Goal: Task Accomplishment & Management: Complete application form

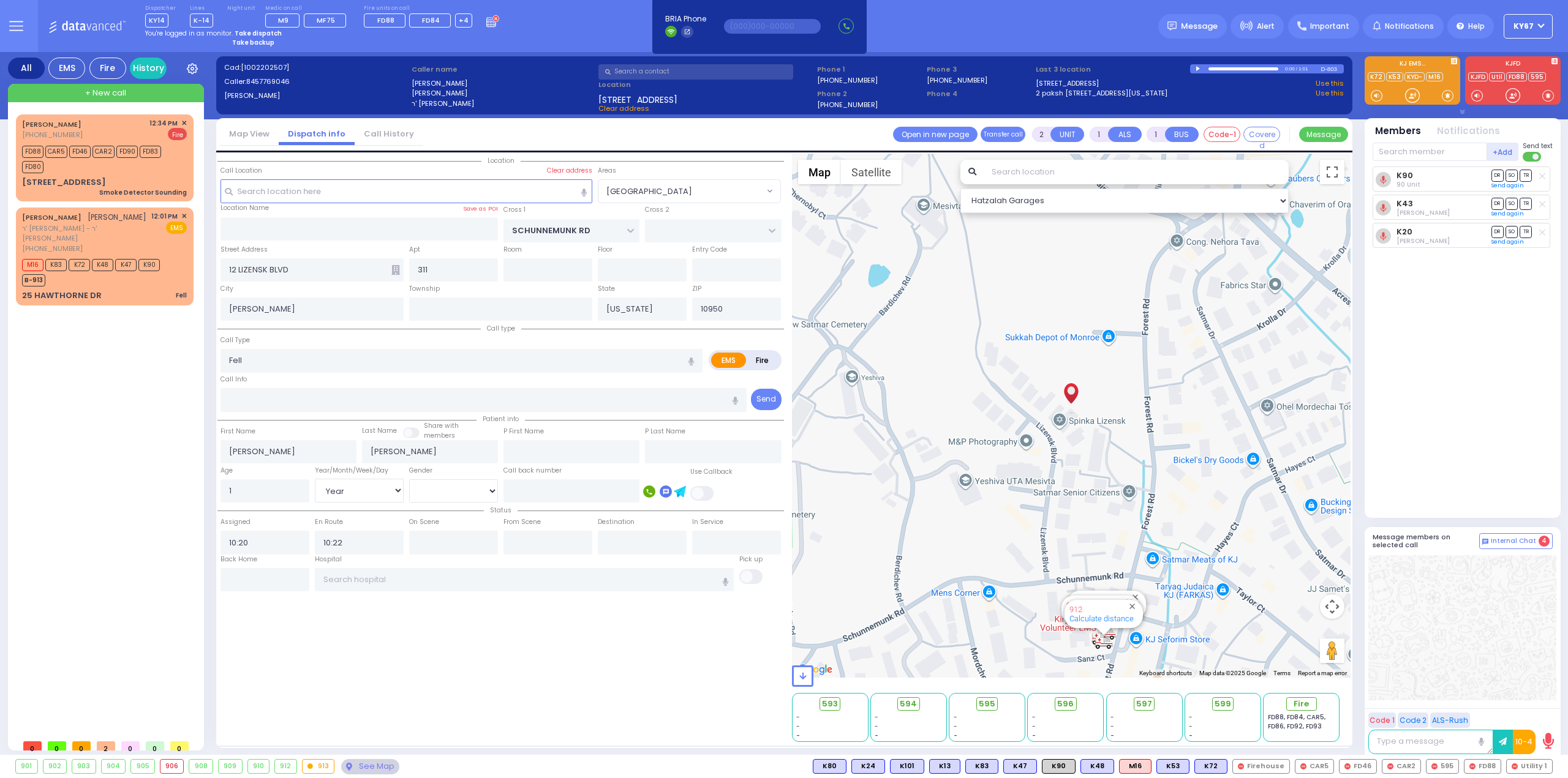
select select "[GEOGRAPHIC_DATA]"
select select "Year"
click at [134, 289] on div "25 HAWTHORNE DR Fell" at bounding box center [104, 295] width 165 height 12
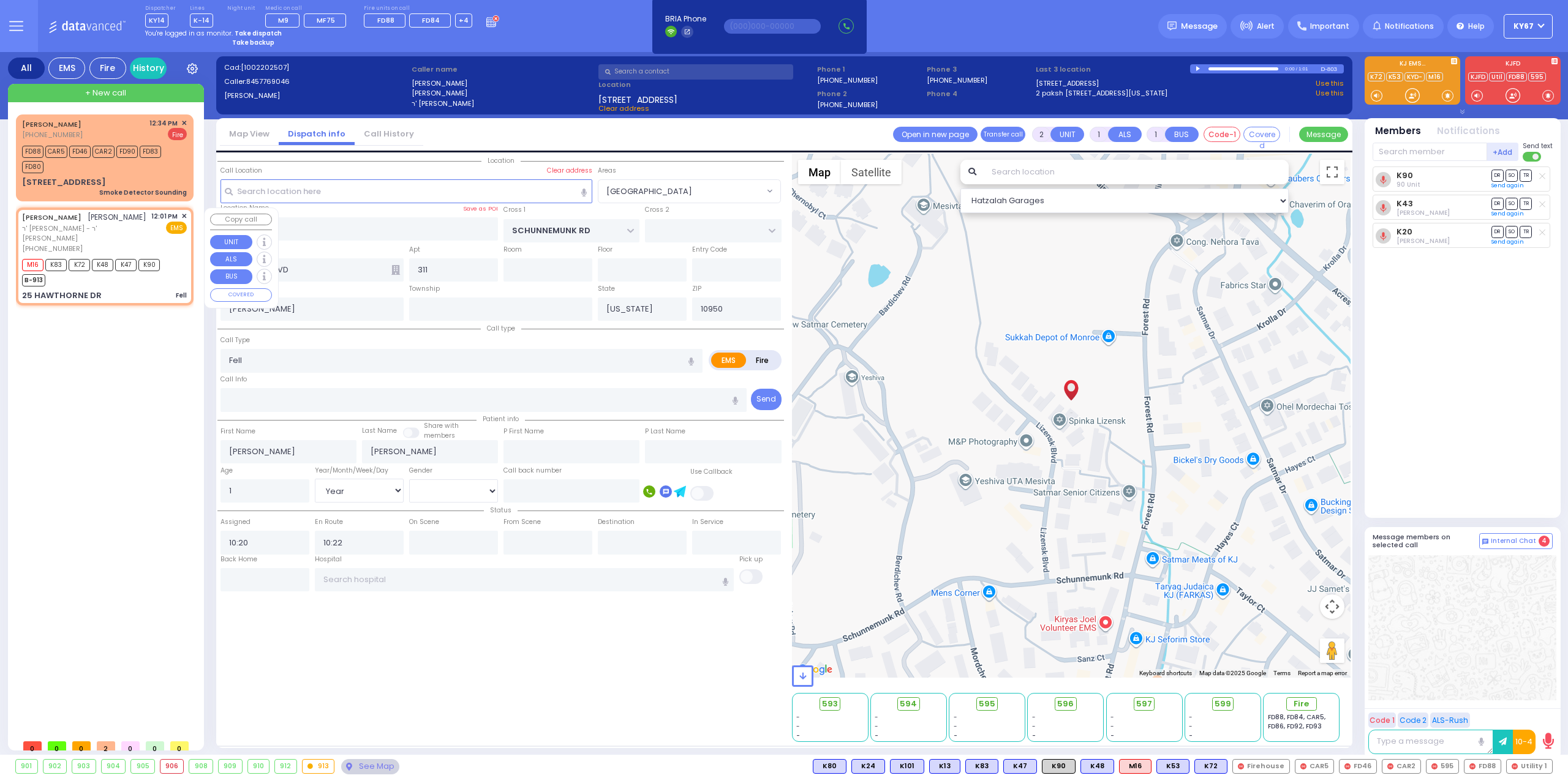
select select
radio input "true"
type input "[PERSON_NAME]"
select select
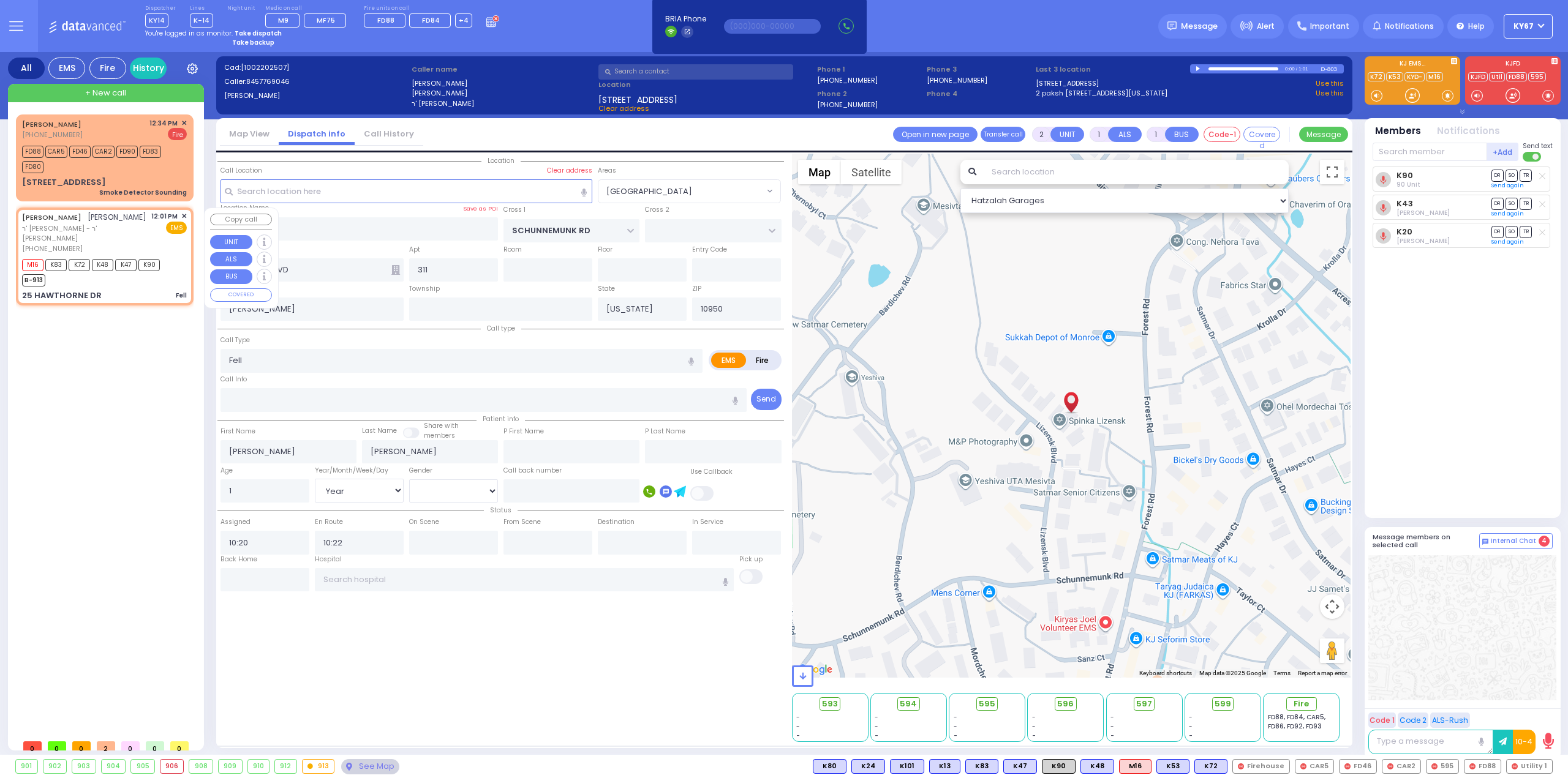
type input "12:01"
type input "12:03"
type input "BRIARWAY ST"
type input "STRAWBERRY DR"
type input "25 HAWTHORNE DR"
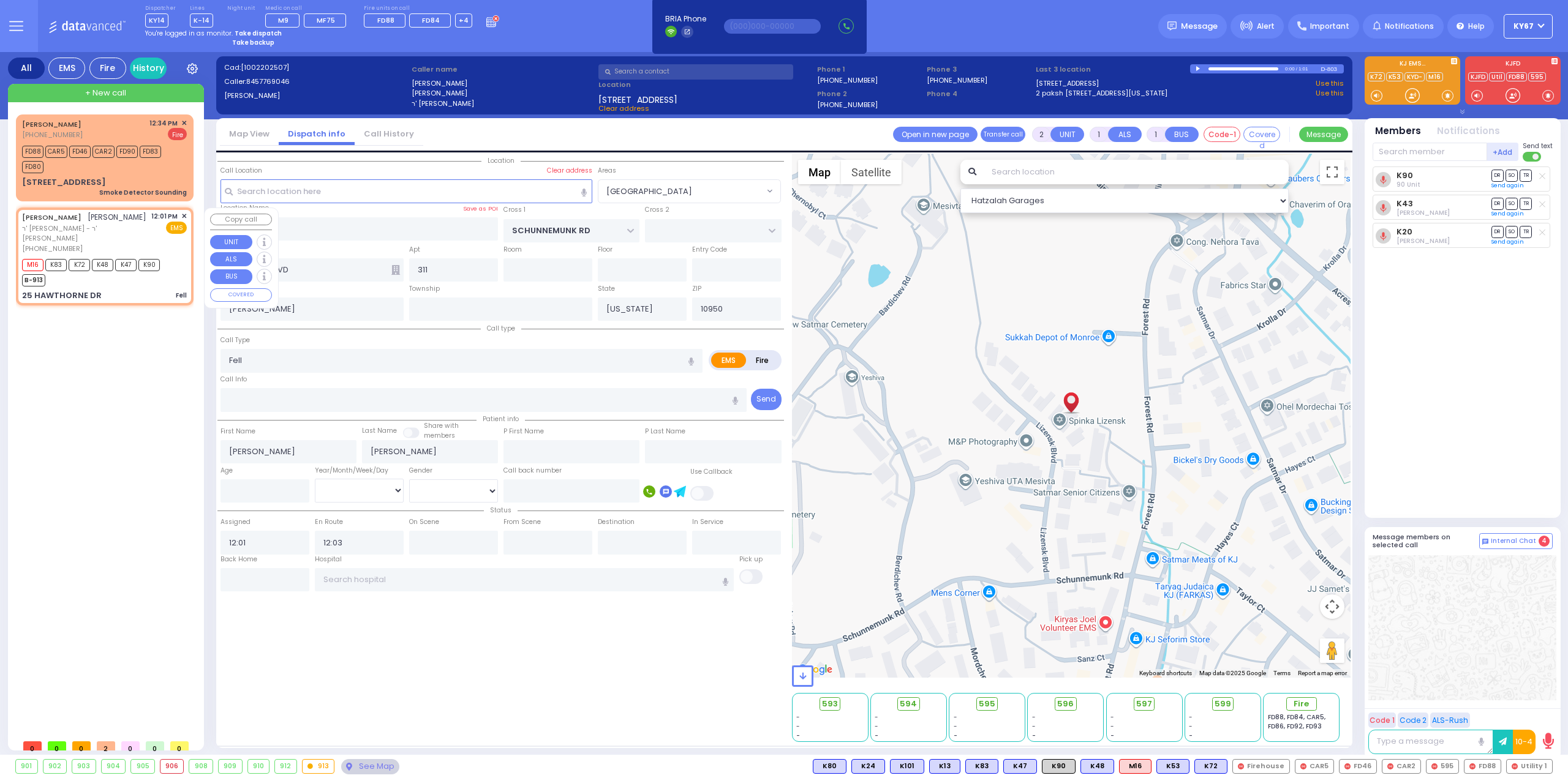
type input "Monroe"
select select "Hatzalah Garages"
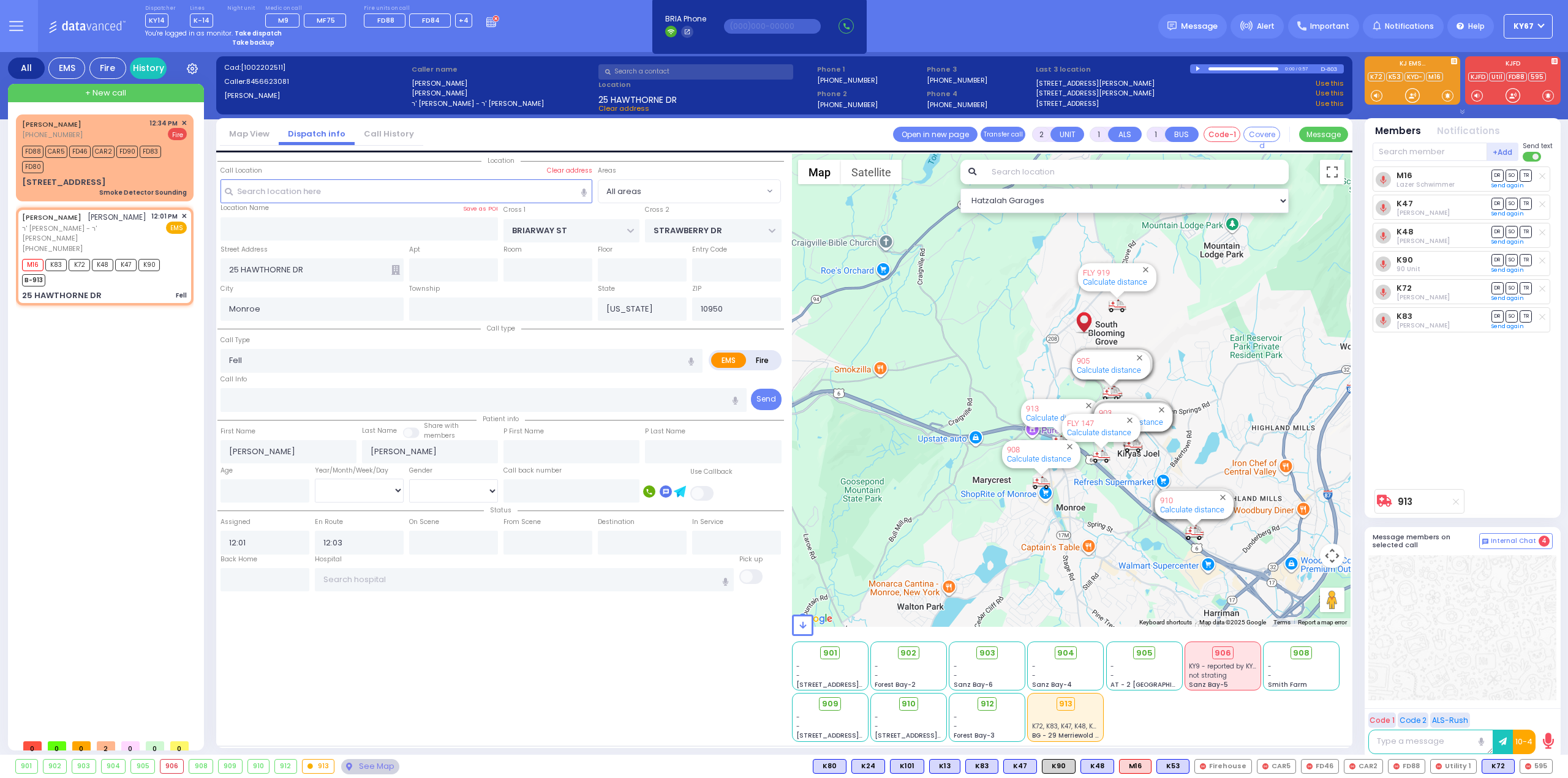
type input "6"
select select
radio input "true"
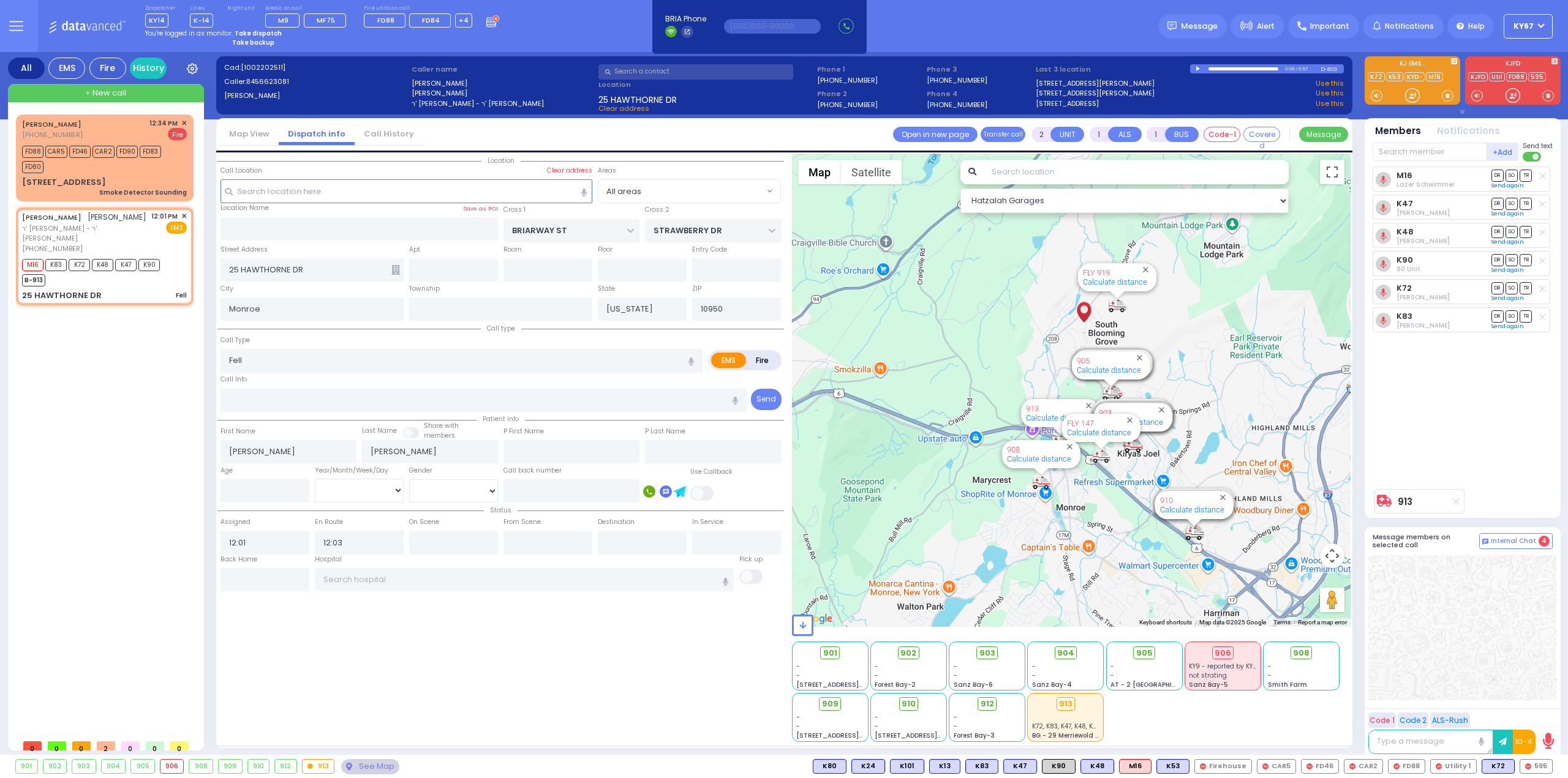
type input "Unknown"
select select "Year"
select select "Hatzalah Garages"
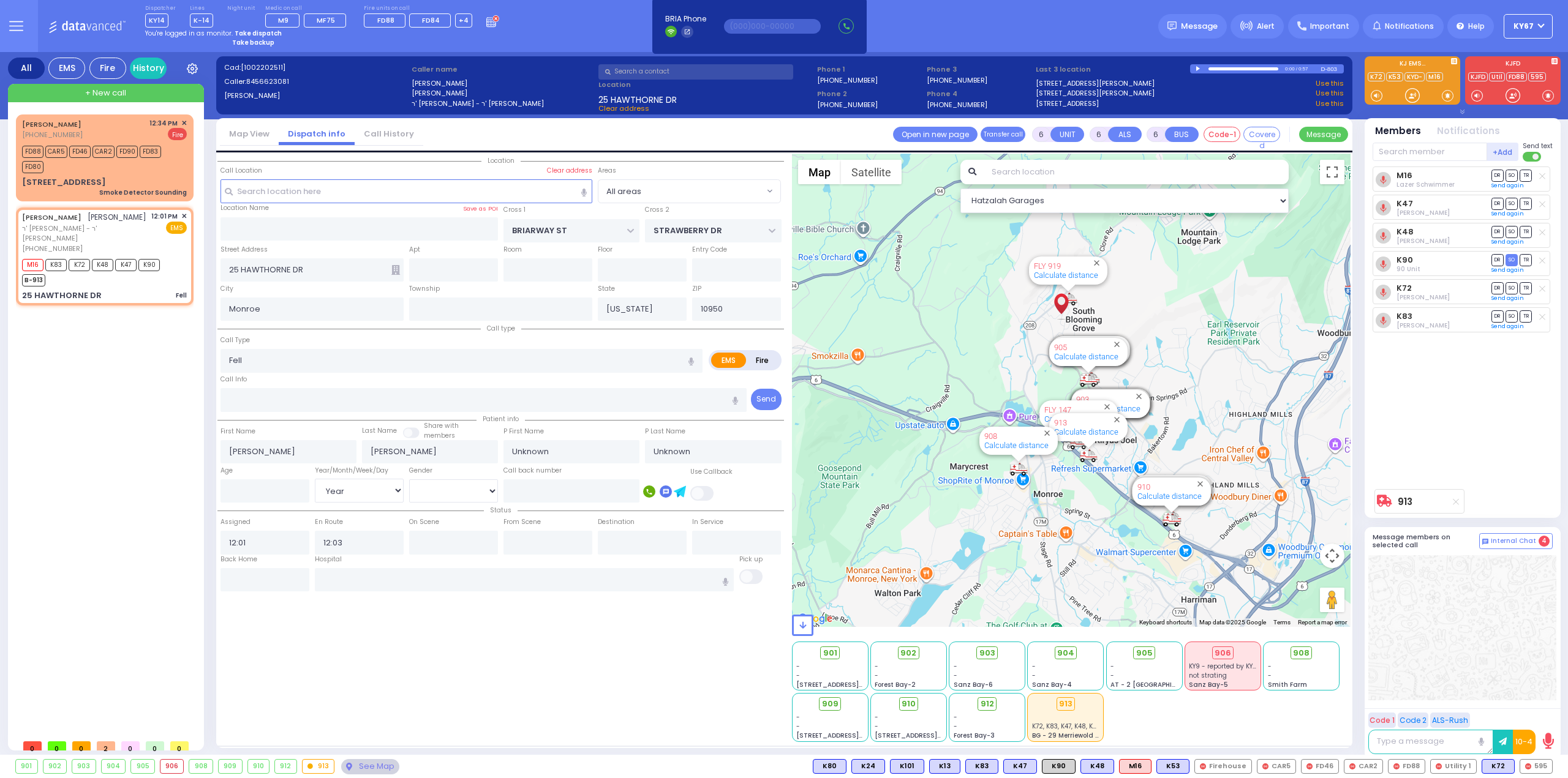
select select
radio input "true"
type input "[PERSON_NAME]"
type input "52"
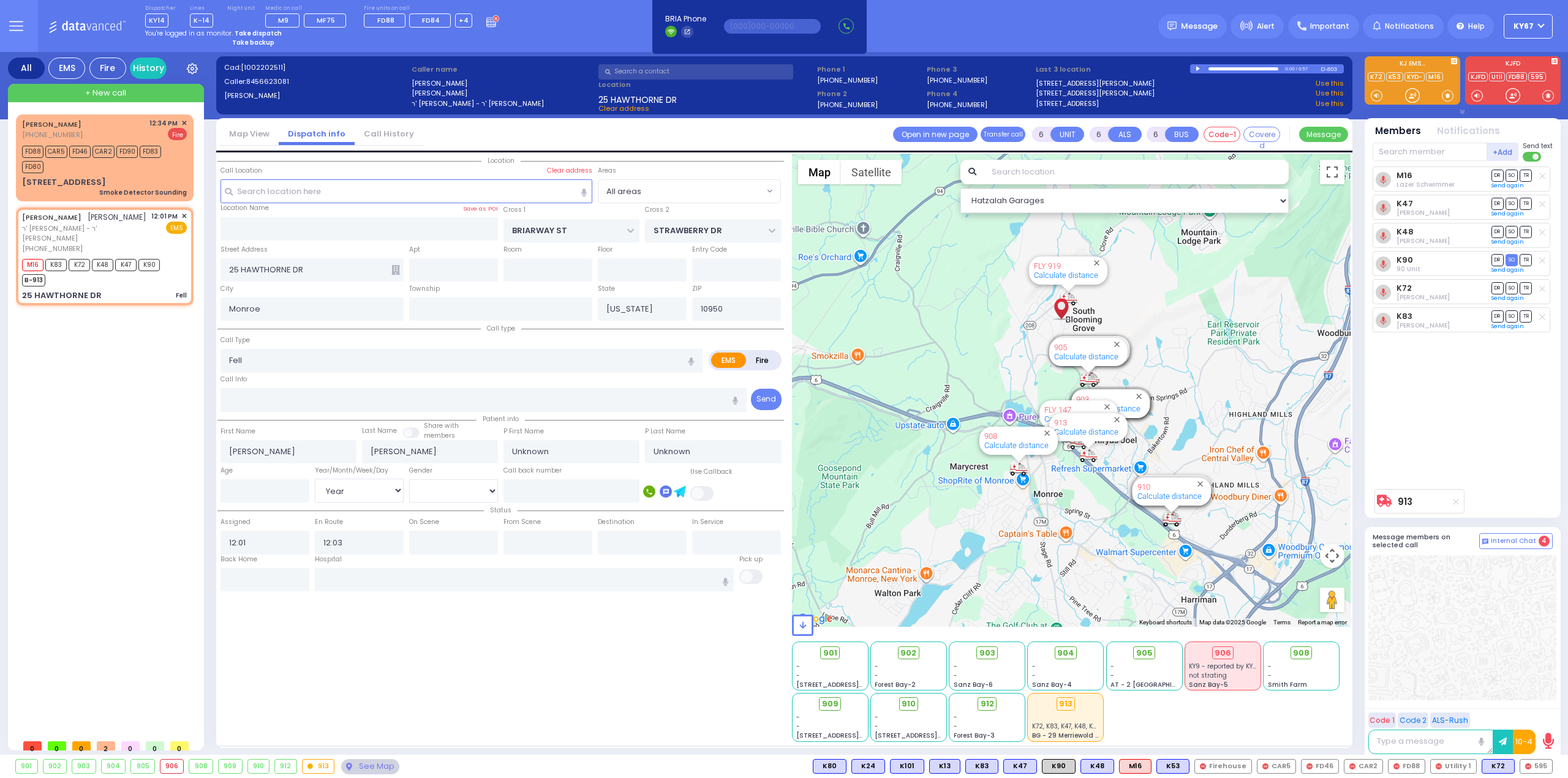
select select "Year"
select select "[DEMOGRAPHIC_DATA]"
select select "Hatzalah Garages"
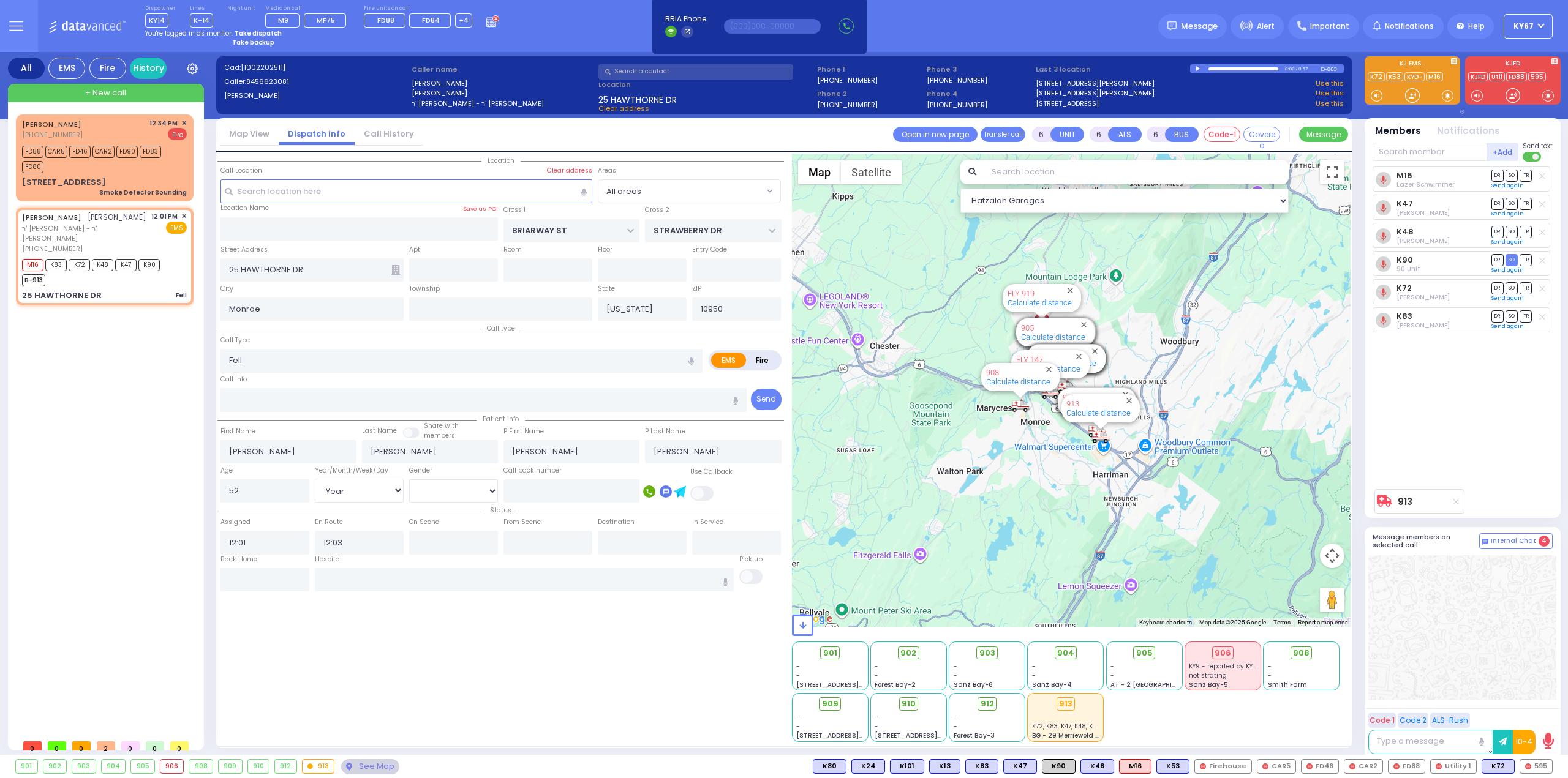
select select
radio input "true"
select select "Year"
select select "[DEMOGRAPHIC_DATA]"
type input "12:04"
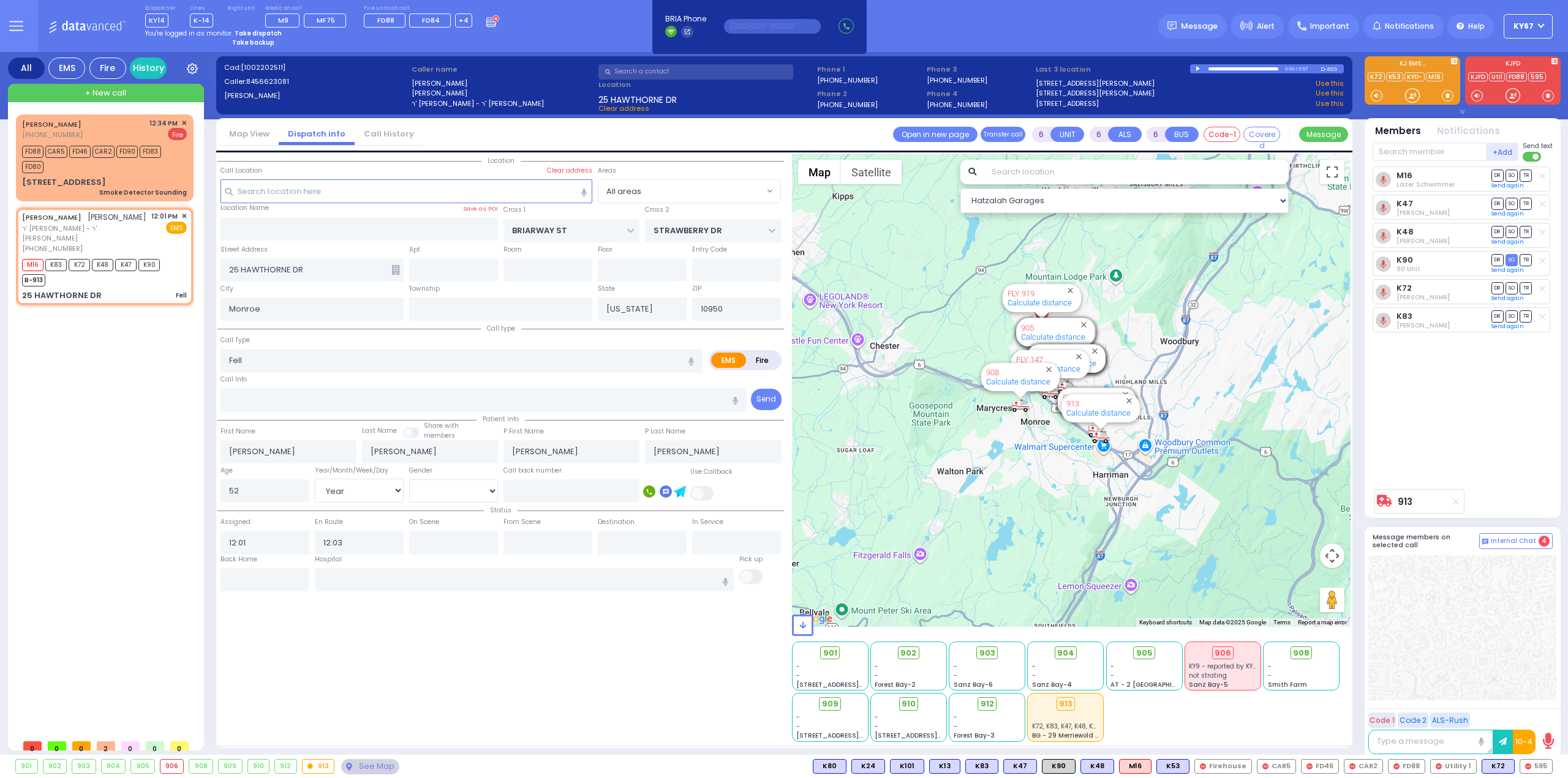
type input "12:48"
select select "Hatzalah Garages"
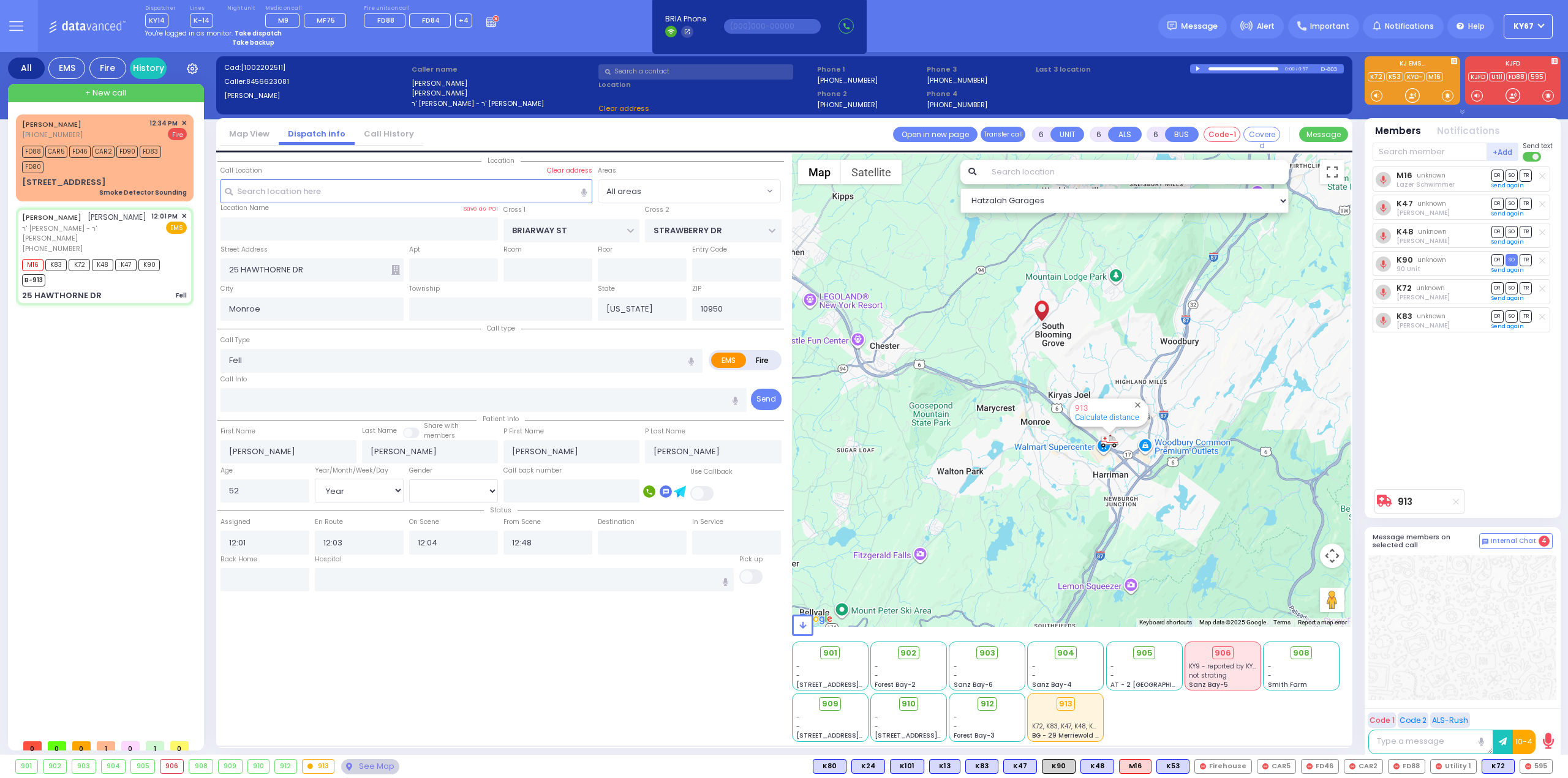
select select
radio input "true"
select select "Year"
select select "[DEMOGRAPHIC_DATA]"
select select "Hatzalah Garages"
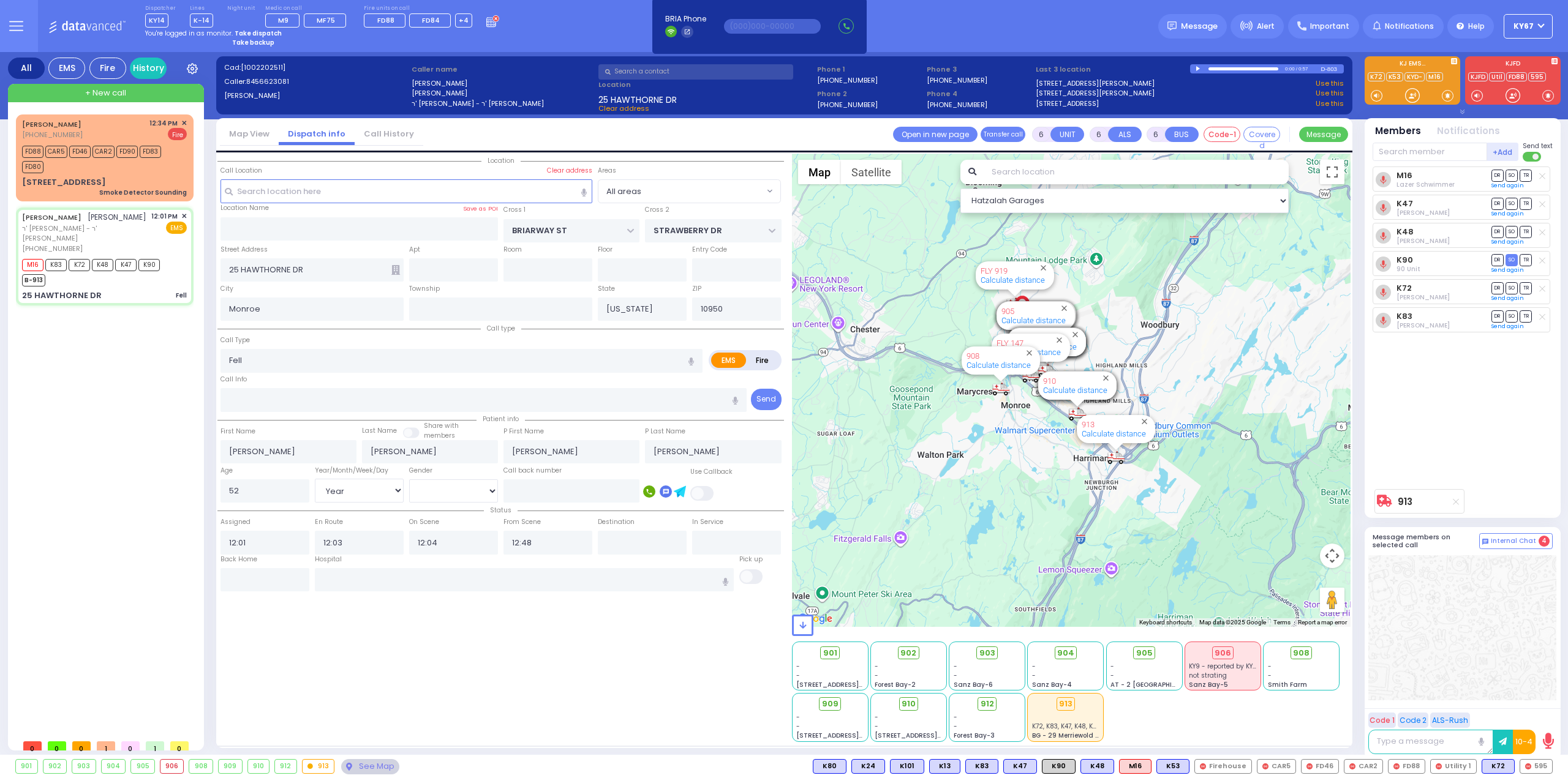
select select
radio input "true"
select select "Year"
select select "[DEMOGRAPHIC_DATA]"
select select "Hatzalah Garages"
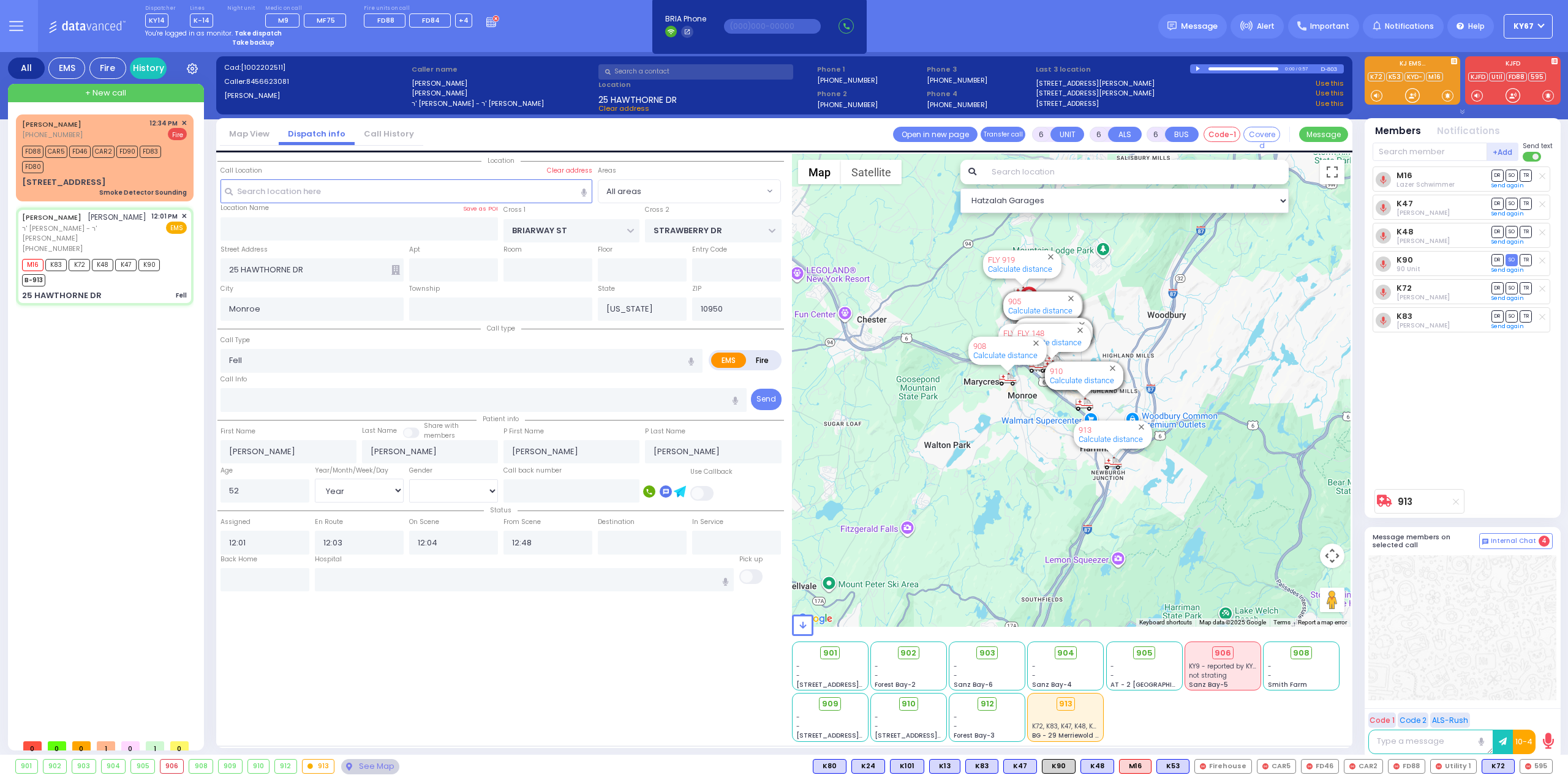
select select
radio input "true"
select select "Year"
select select "[DEMOGRAPHIC_DATA]"
select select "Hatzalah Garages"
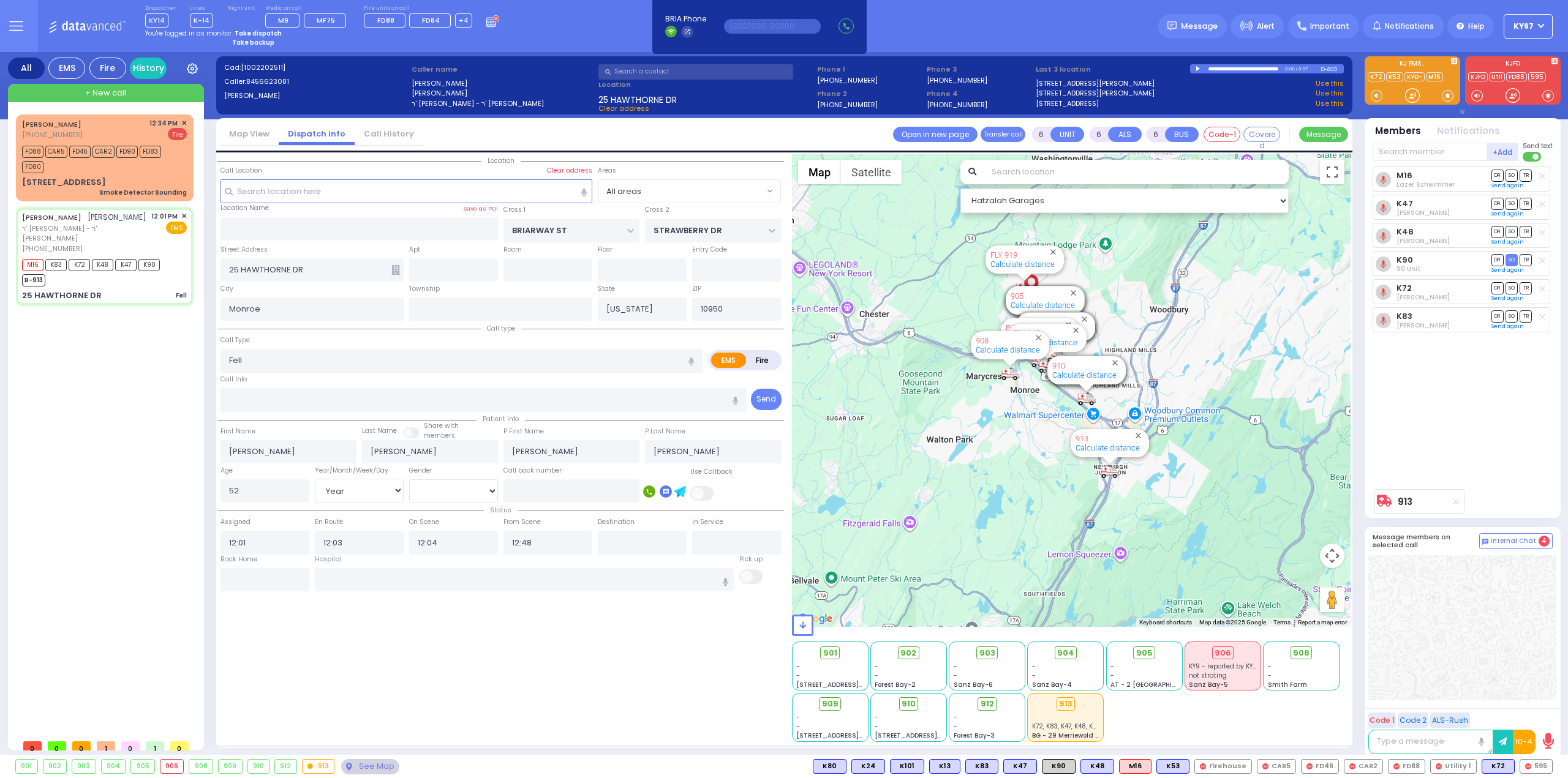
select select
radio input "true"
select select "Year"
select select "[DEMOGRAPHIC_DATA]"
select select "Hatzalah Garages"
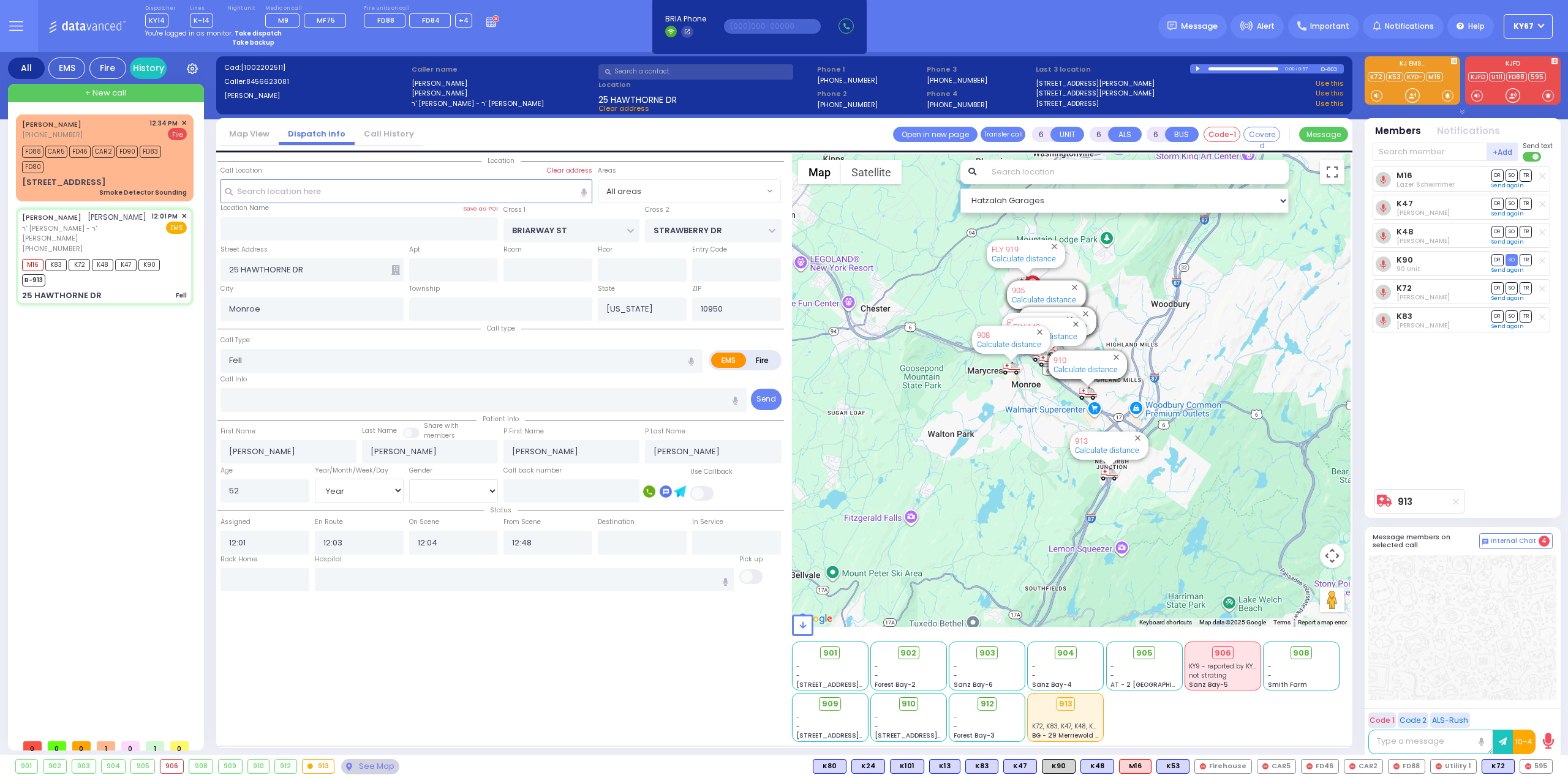
select select
radio input "true"
select select "Year"
select select "[DEMOGRAPHIC_DATA]"
select select "Hatzalah Garages"
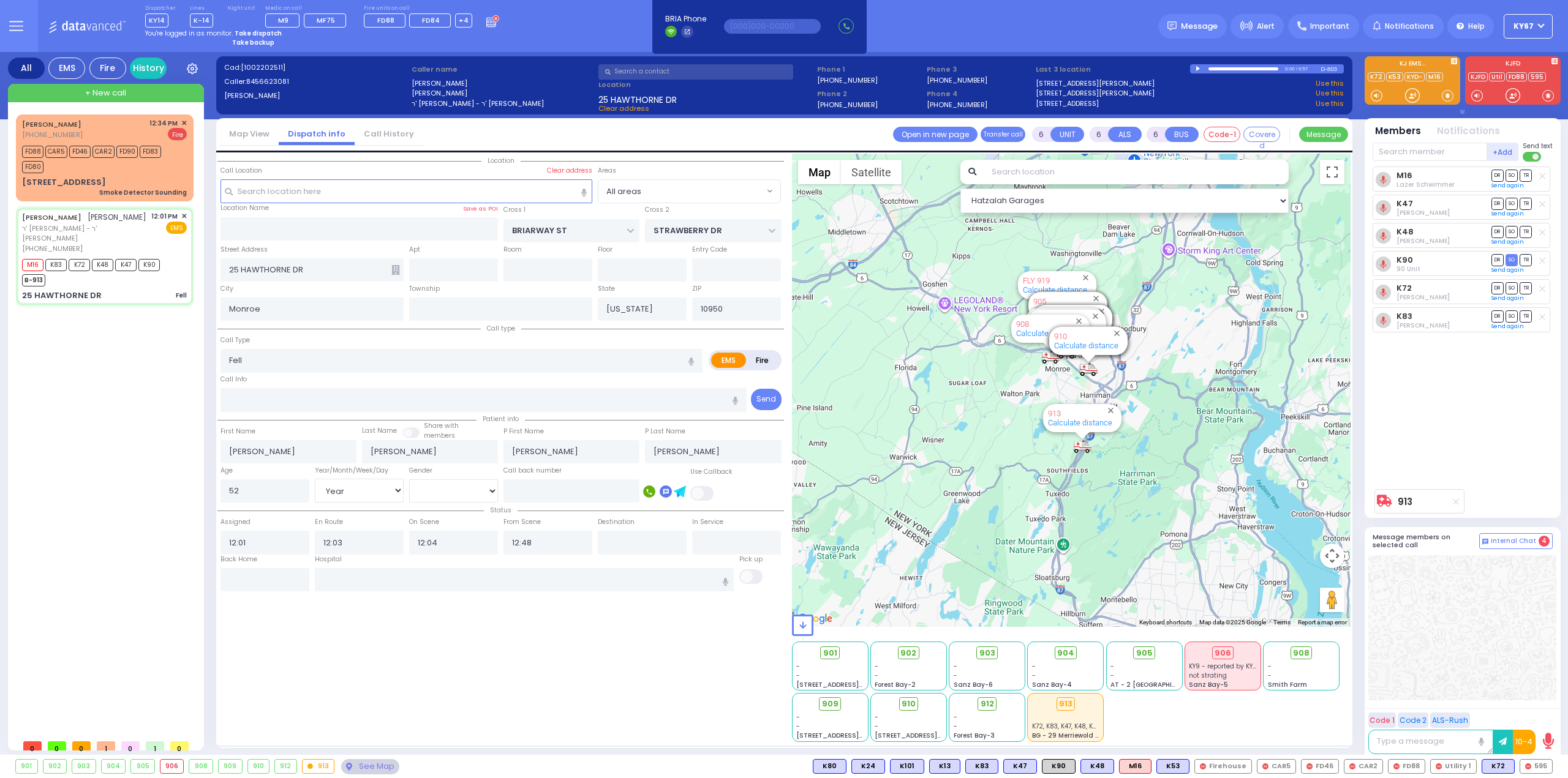
select select
radio input "true"
select select "Year"
select select "[DEMOGRAPHIC_DATA]"
select select "Hatzalah Garages"
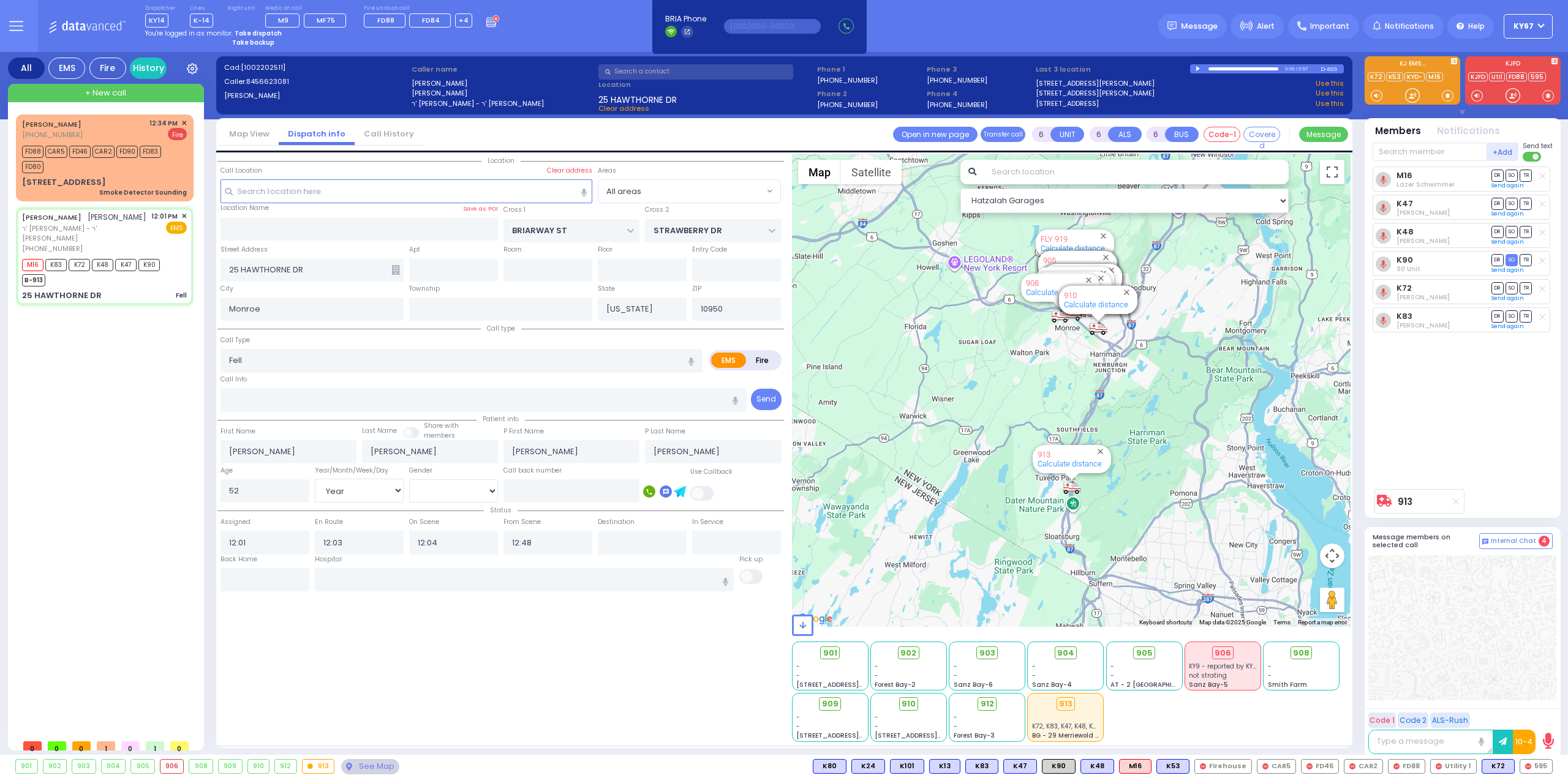
select select
radio input "true"
select select "Year"
select select "[DEMOGRAPHIC_DATA]"
select select "Hatzalah Garages"
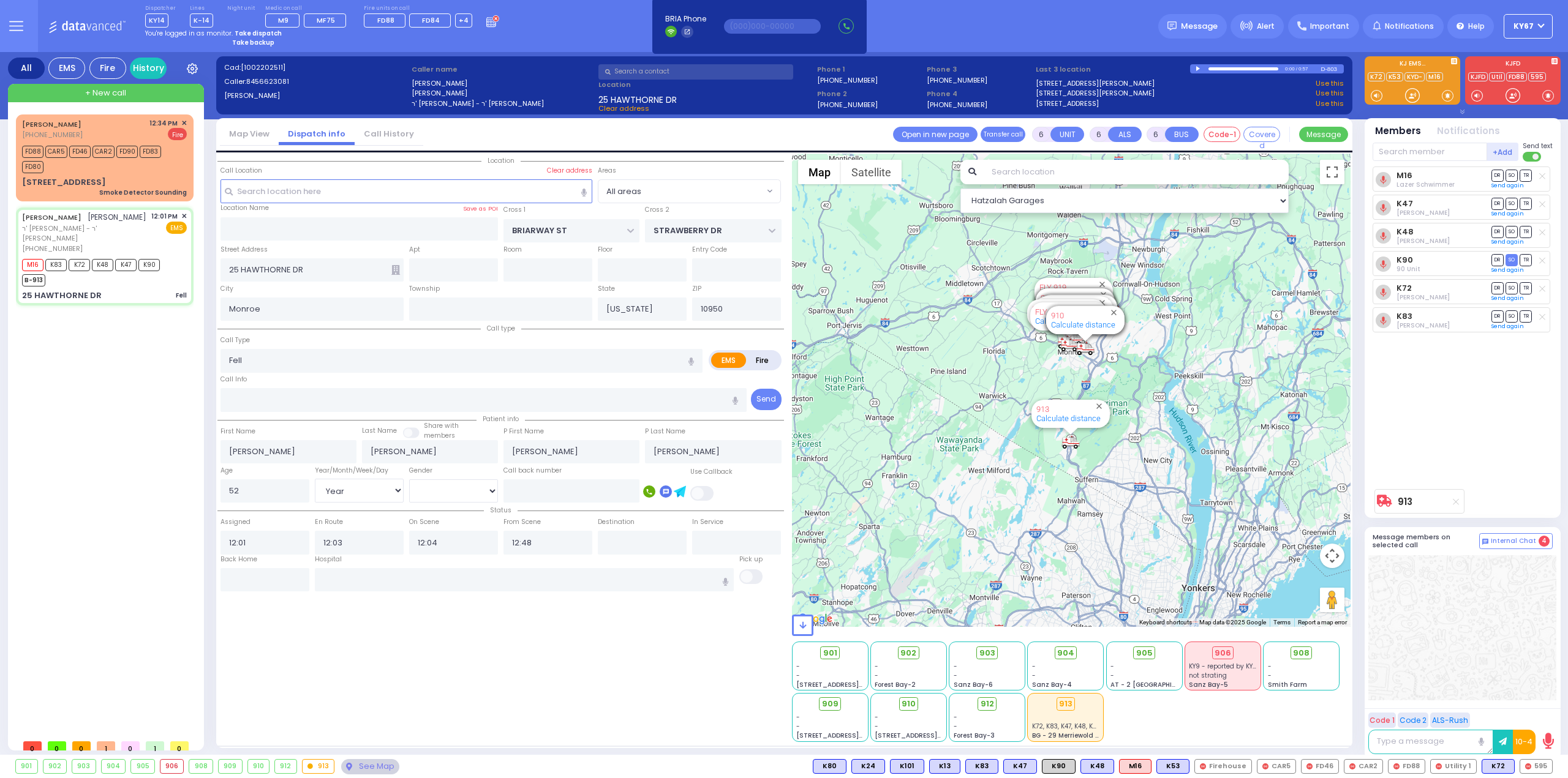
select select
radio input "true"
select select "Year"
select select "[DEMOGRAPHIC_DATA]"
select select "Hatzalah Garages"
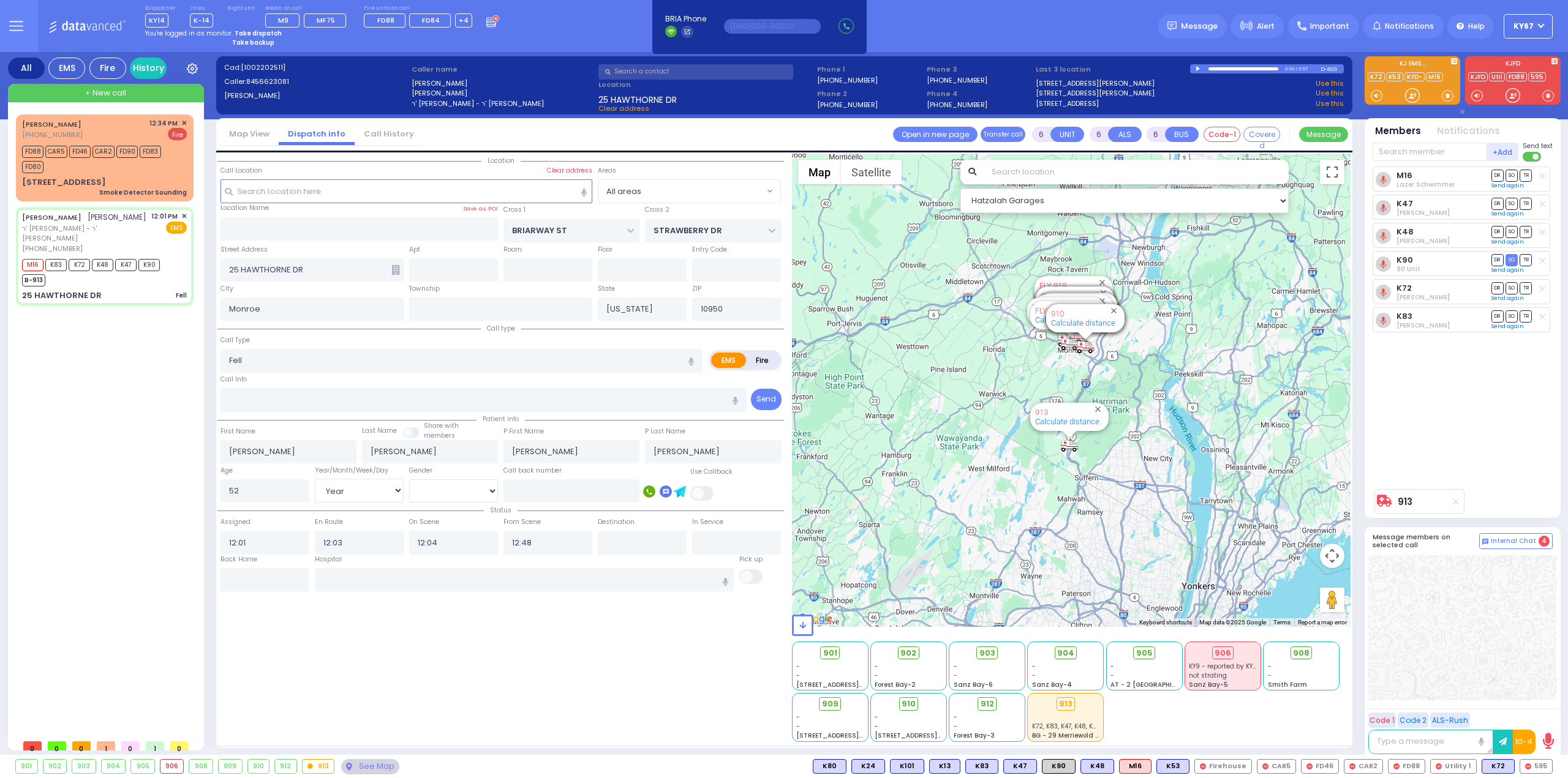
select select
radio input "true"
select select "Year"
select select "[DEMOGRAPHIC_DATA]"
select select "Hatzalah Garages"
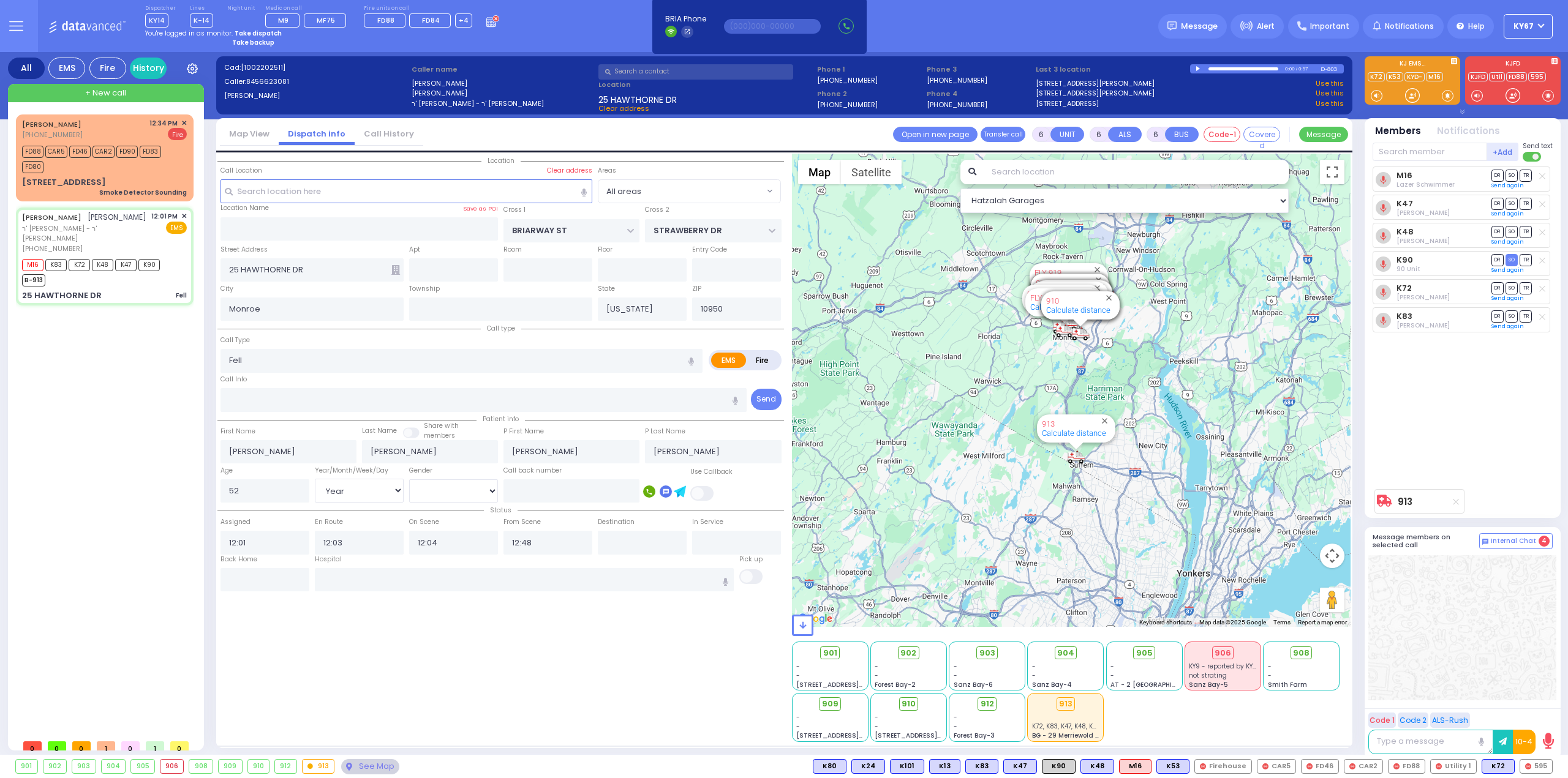
select select
radio input "true"
select select "Year"
select select "[DEMOGRAPHIC_DATA]"
select select "Hatzalah Garages"
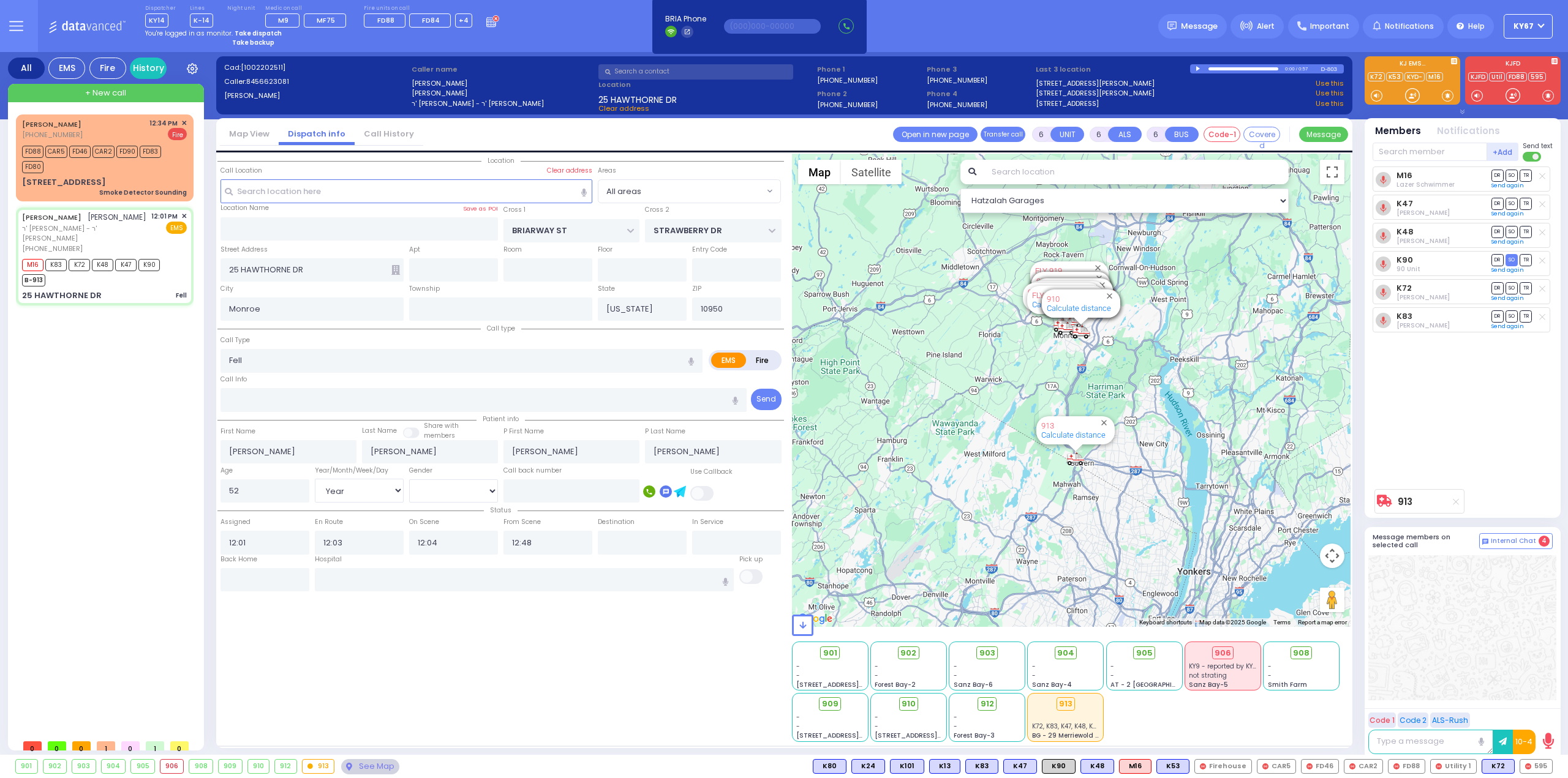
select select
radio input "true"
select select "Year"
select select "[DEMOGRAPHIC_DATA]"
select select "Hatzalah Garages"
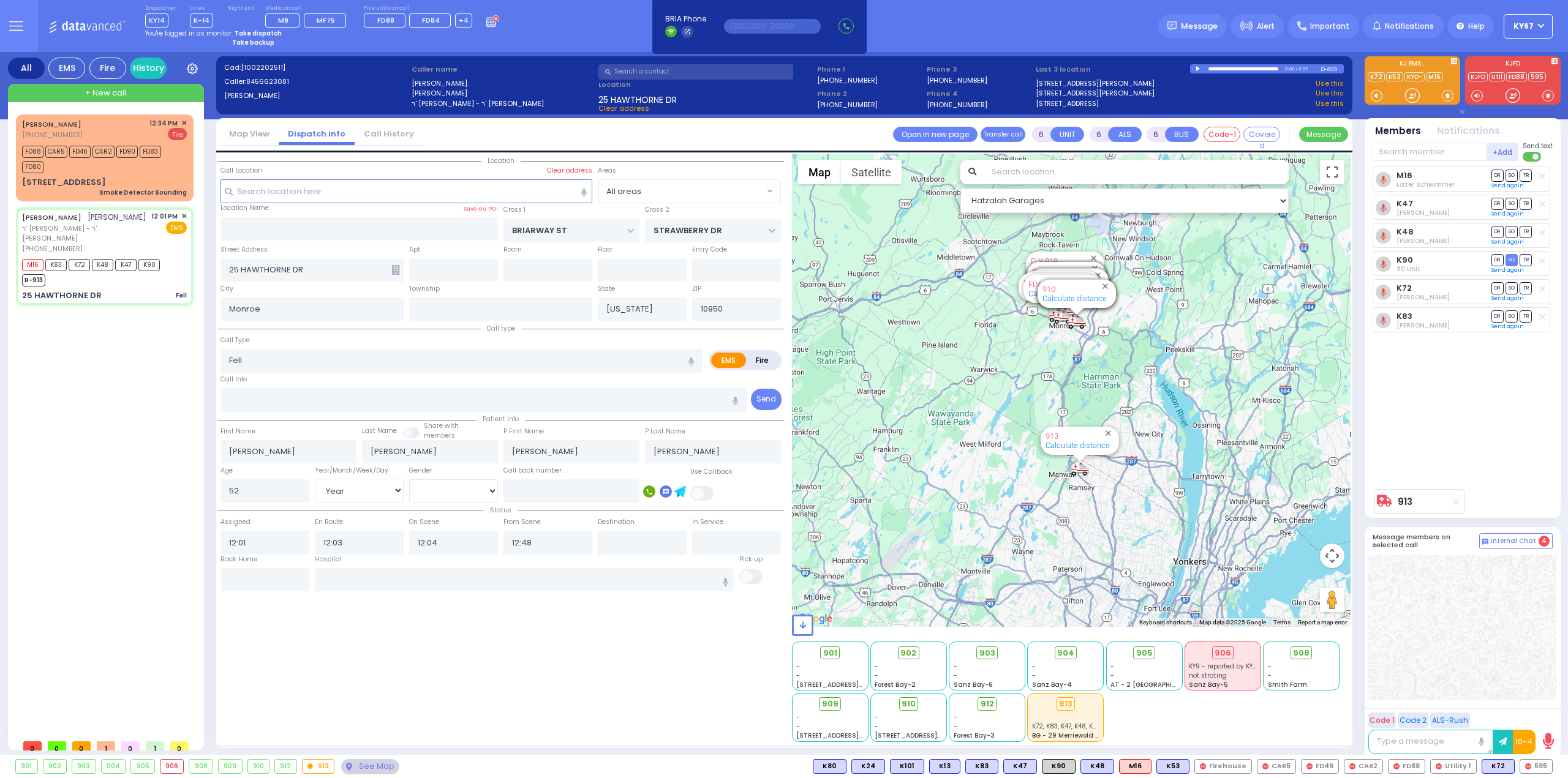
select select
radio input "true"
select select "Year"
select select "[DEMOGRAPHIC_DATA]"
select select "Hatzalah Garages"
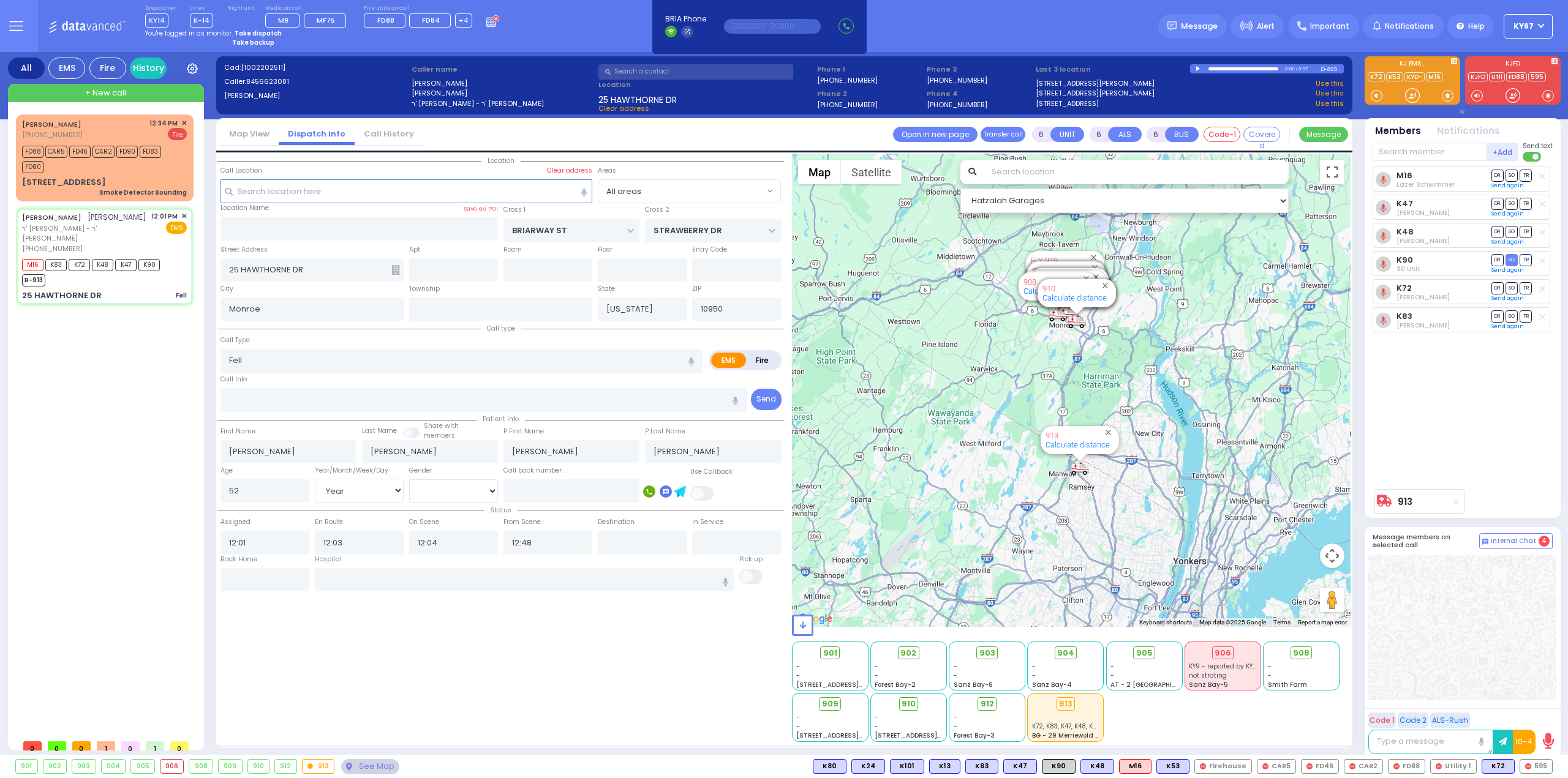
select select
radio input "true"
select select "Year"
select select "[DEMOGRAPHIC_DATA]"
select select "Hatzalah Garages"
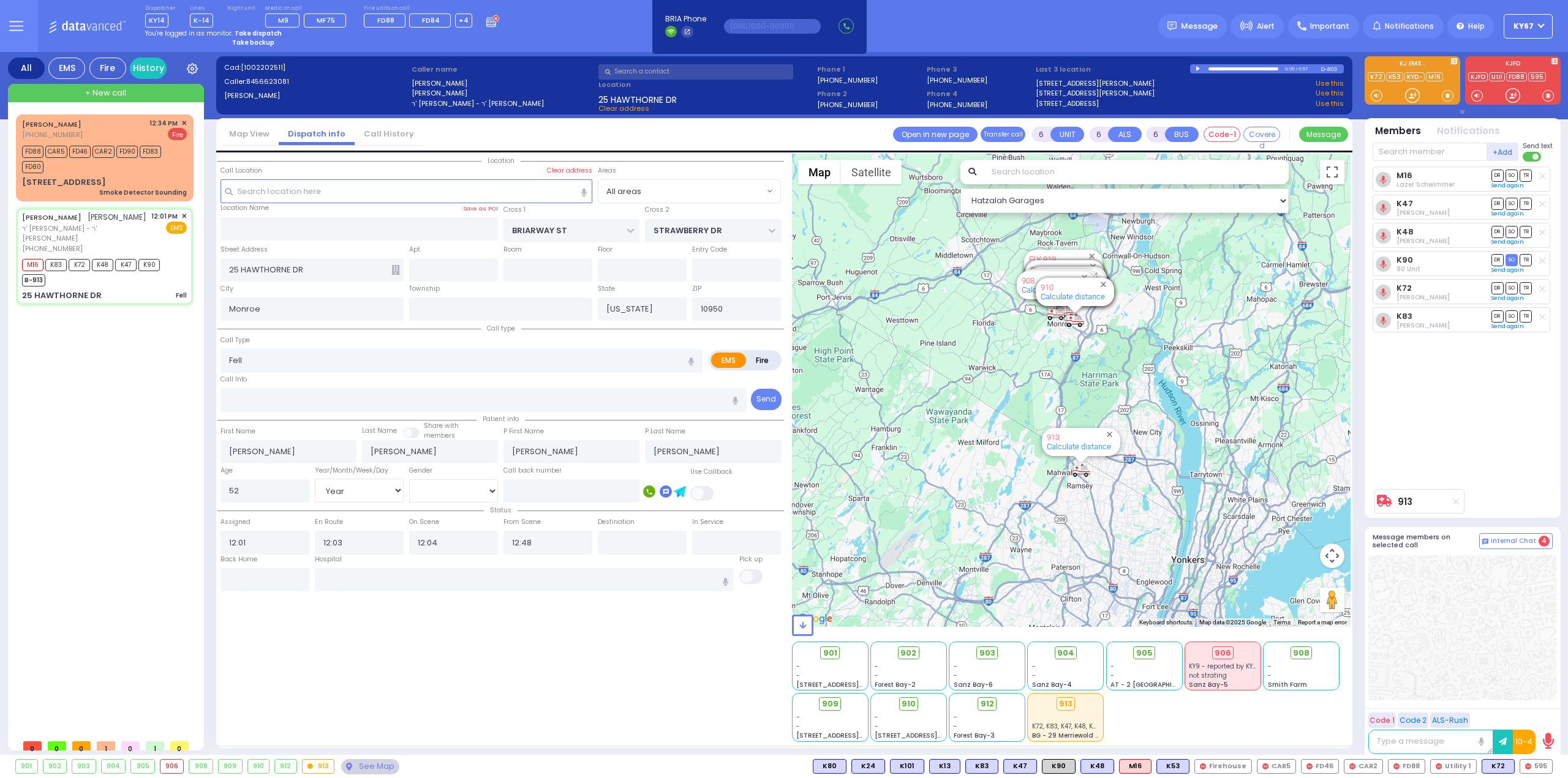
select select
radio input "true"
select select "Year"
select select "[DEMOGRAPHIC_DATA]"
select select "Hatzalah Garages"
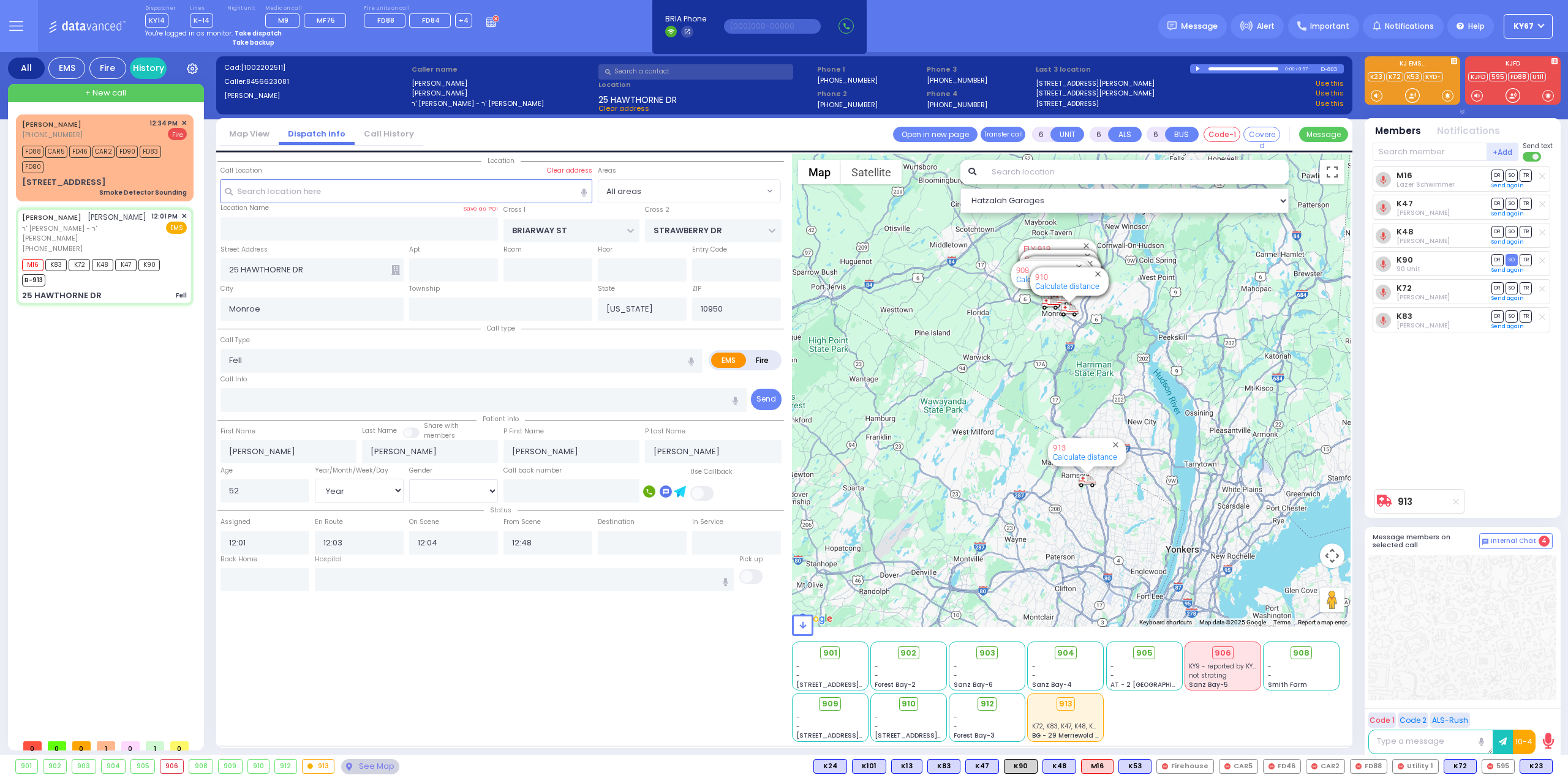
select select
radio input "true"
select select "Year"
select select "[DEMOGRAPHIC_DATA]"
select select "Hatzalah Garages"
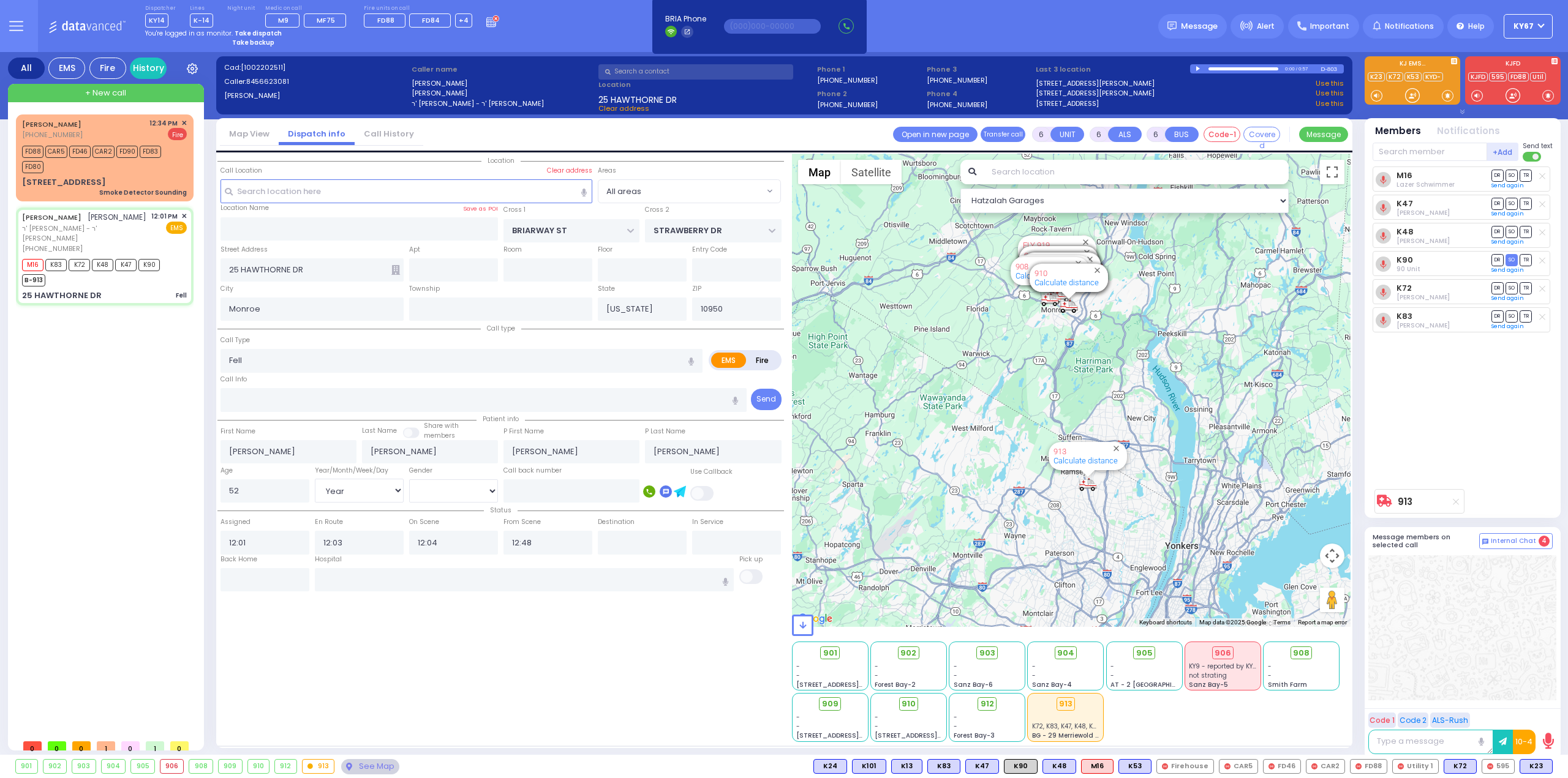
select select
radio input "true"
select select "Year"
select select "[DEMOGRAPHIC_DATA]"
select select "Hatzalah Garages"
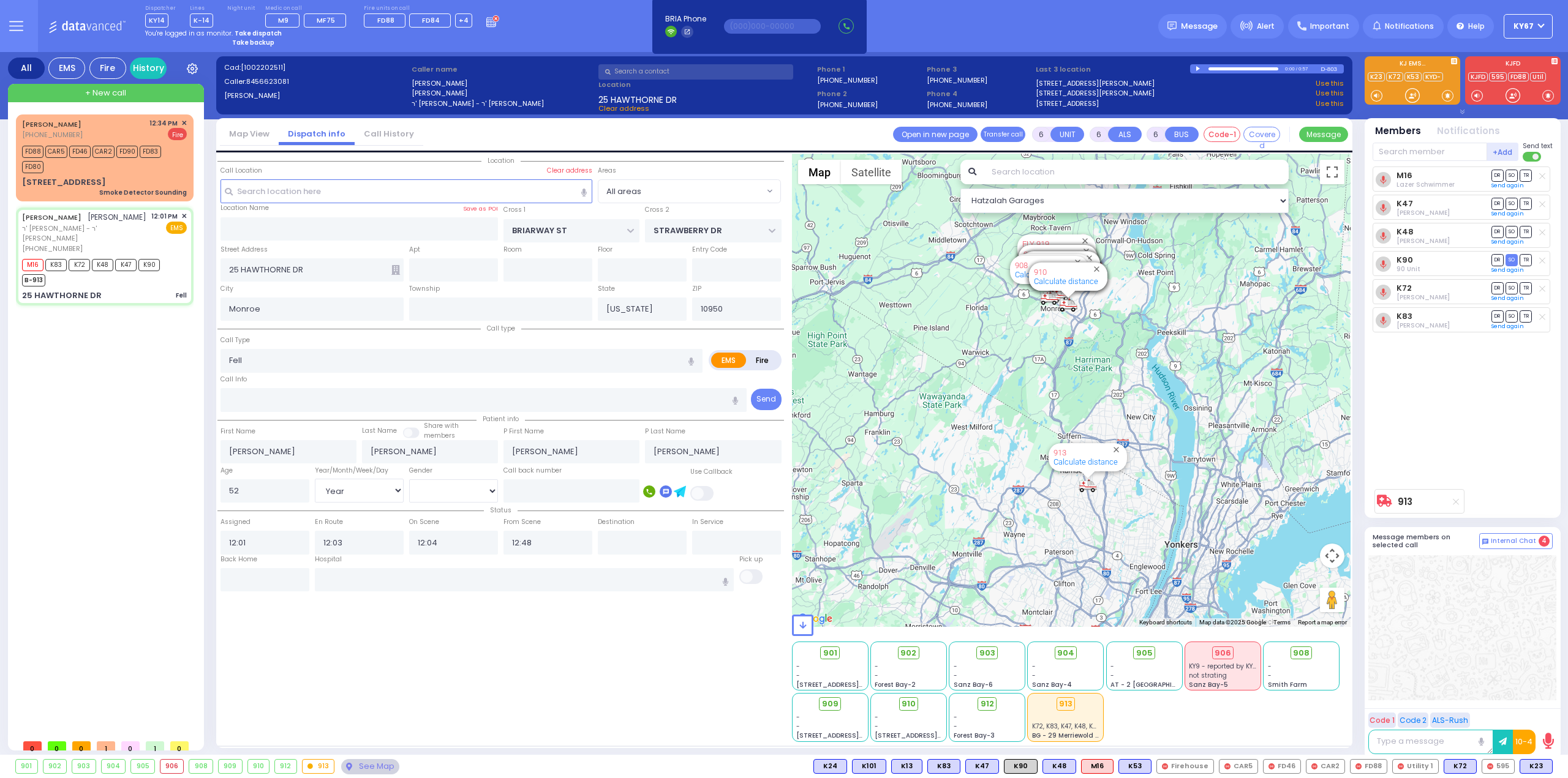
select select
radio input "true"
select select "Year"
select select "[DEMOGRAPHIC_DATA]"
select select "Hatzalah Garages"
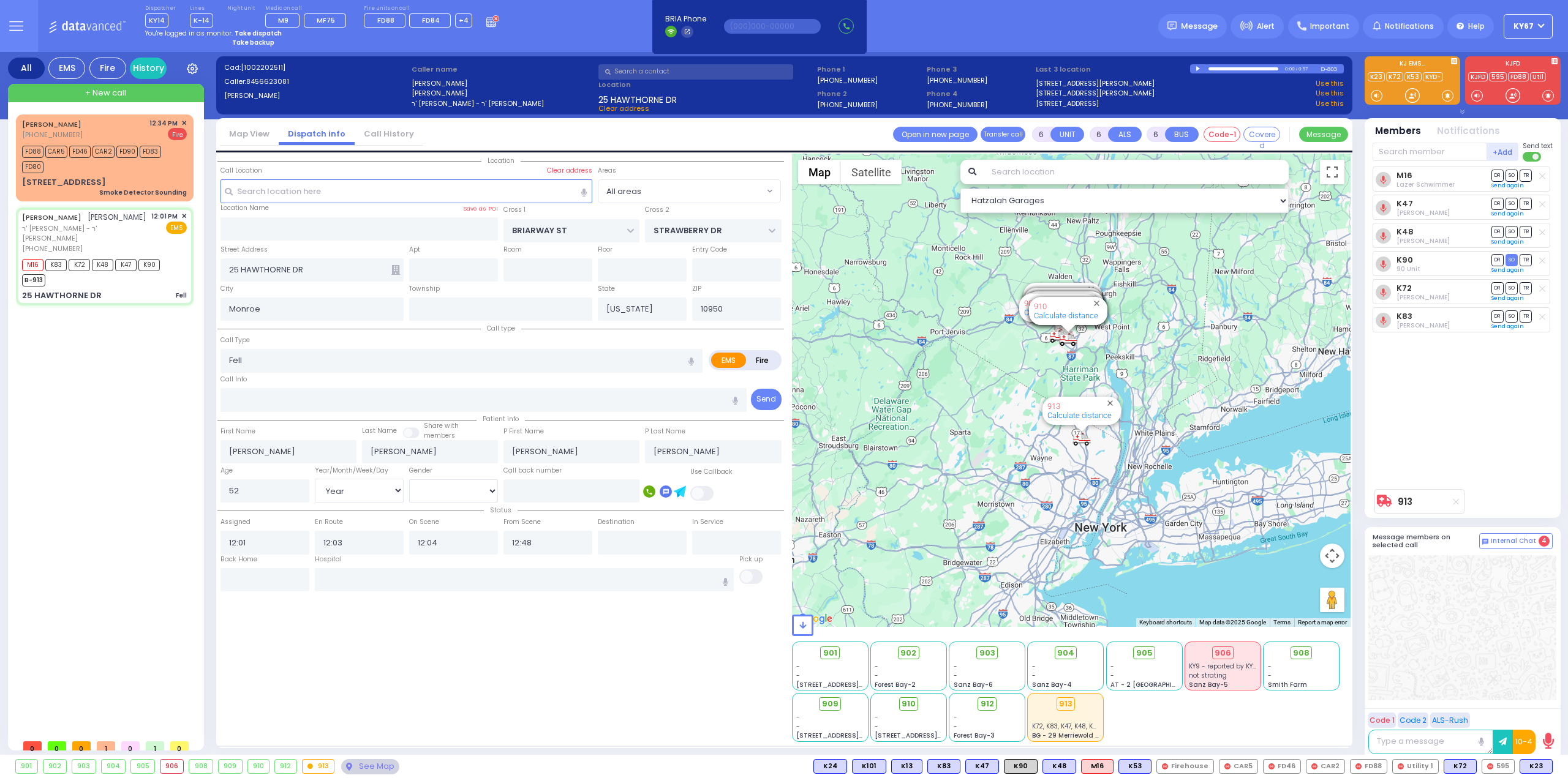
select select
radio input "true"
select select "Year"
select select "[DEMOGRAPHIC_DATA]"
type input "[US_STATE][GEOGRAPHIC_DATA] [PERSON_NAME][GEOGRAPHIC_DATA] [STREET_ADDRESS][US_…"
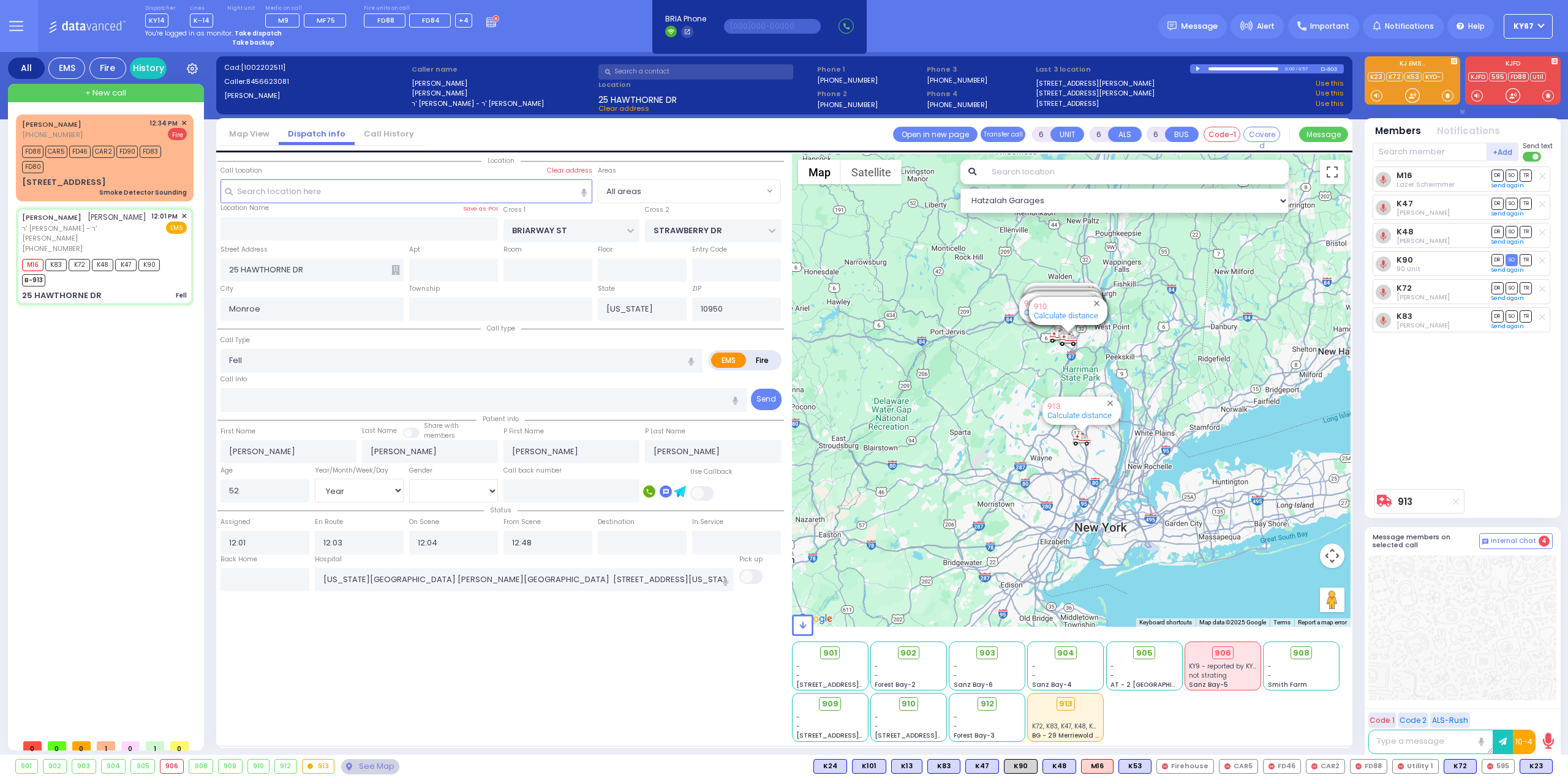
select select "Hatzalah Garages"
select select
radio input "true"
select select "Year"
select select "[DEMOGRAPHIC_DATA]"
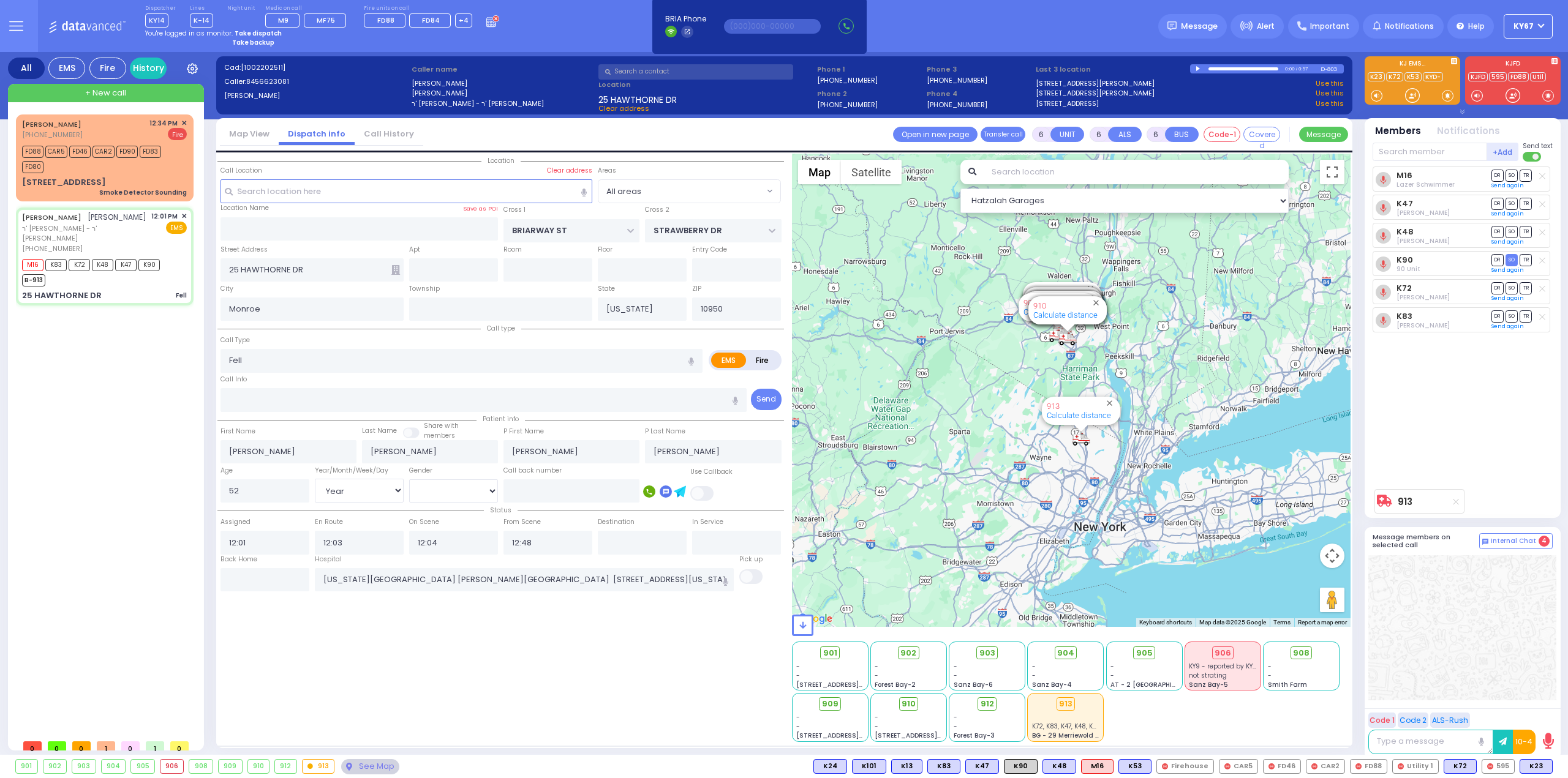
select select "Hatzalah Garages"
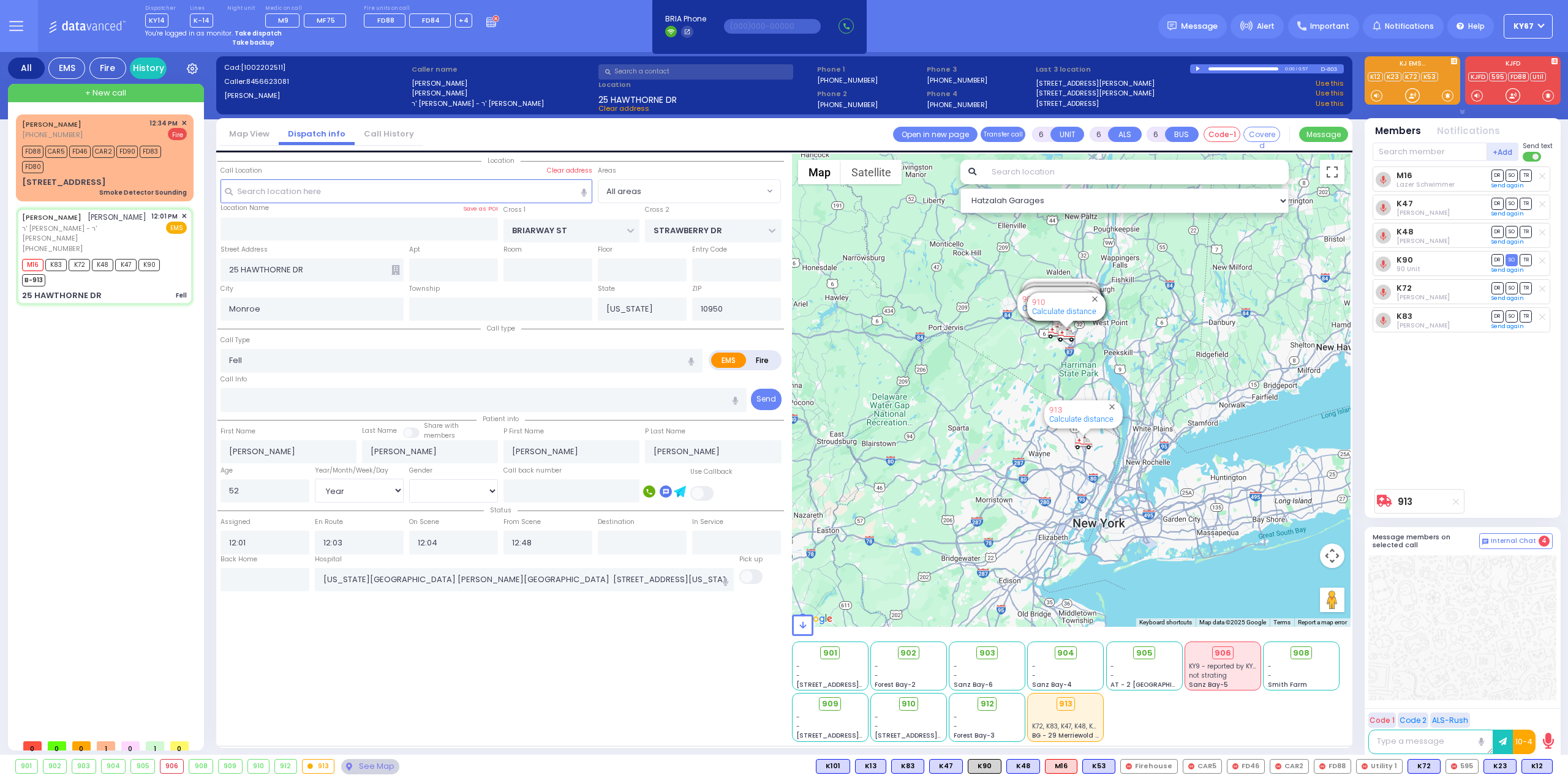
select select
radio input "true"
select select "Year"
select select "[DEMOGRAPHIC_DATA]"
select select "Hatzalah Garages"
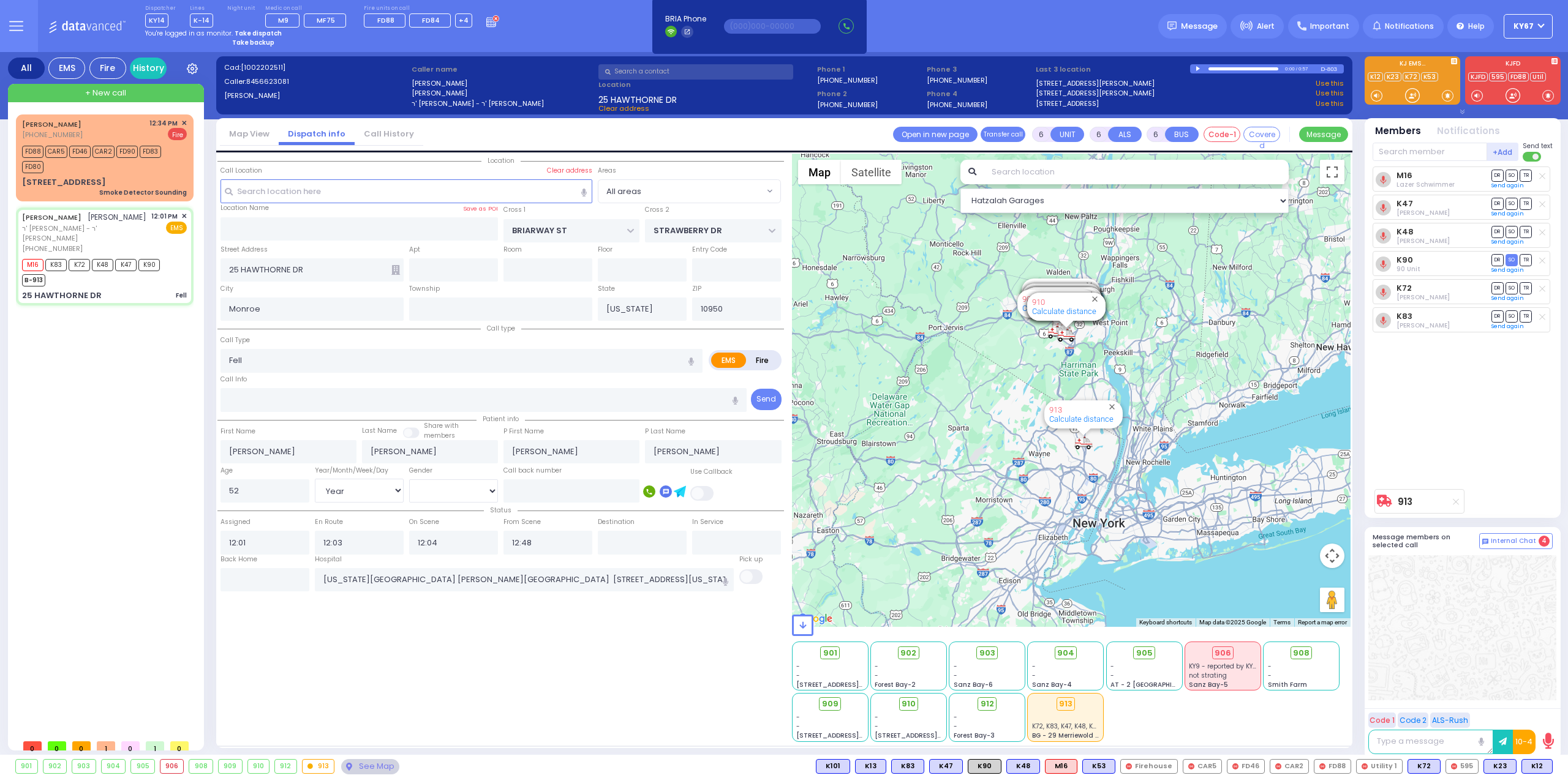
select select
radio input "true"
select select "Year"
select select "[DEMOGRAPHIC_DATA]"
select select "Hatzalah Garages"
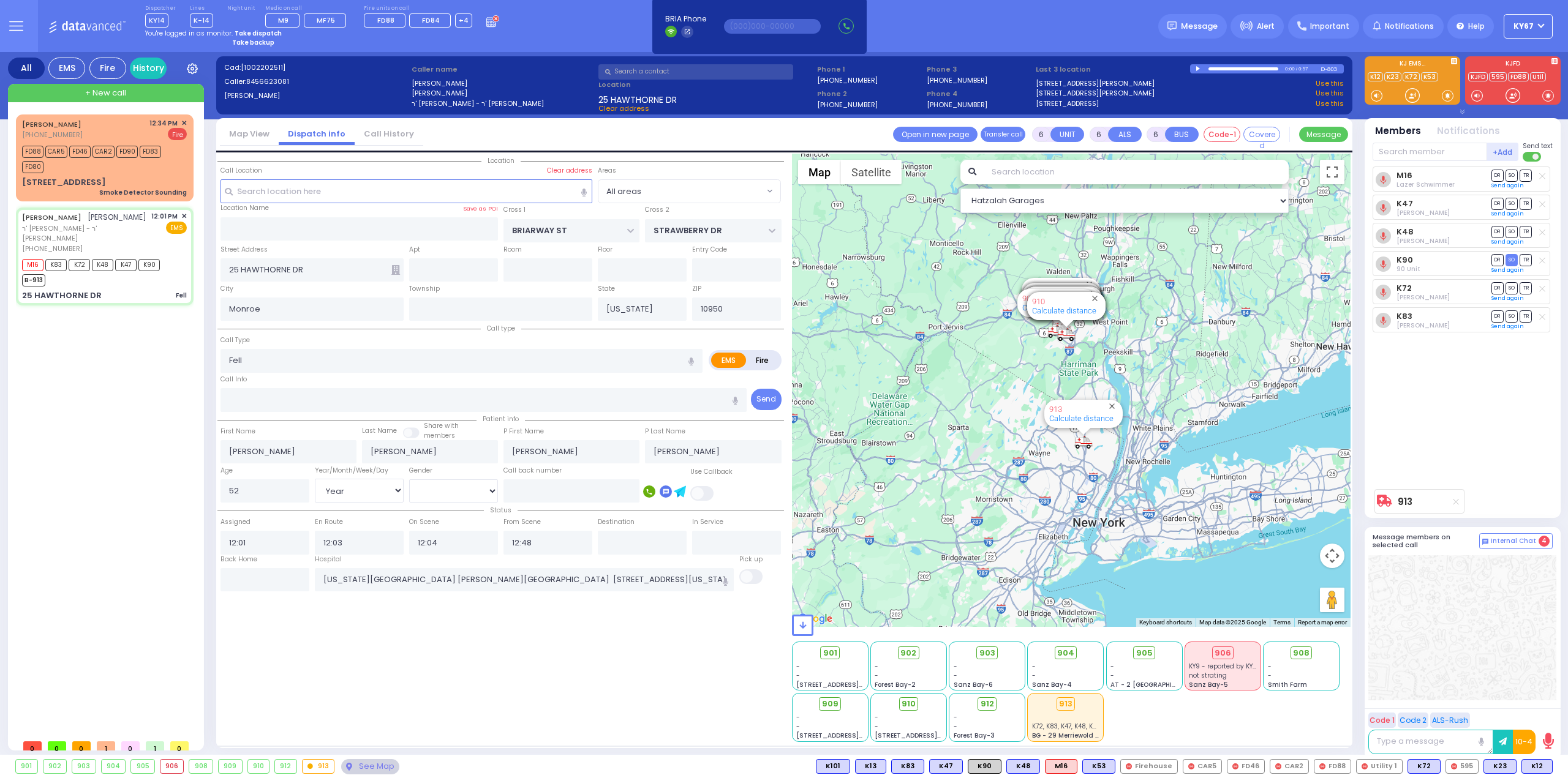
select select
radio input "true"
select select "Year"
select select "[DEMOGRAPHIC_DATA]"
select select "Hatzalah Garages"
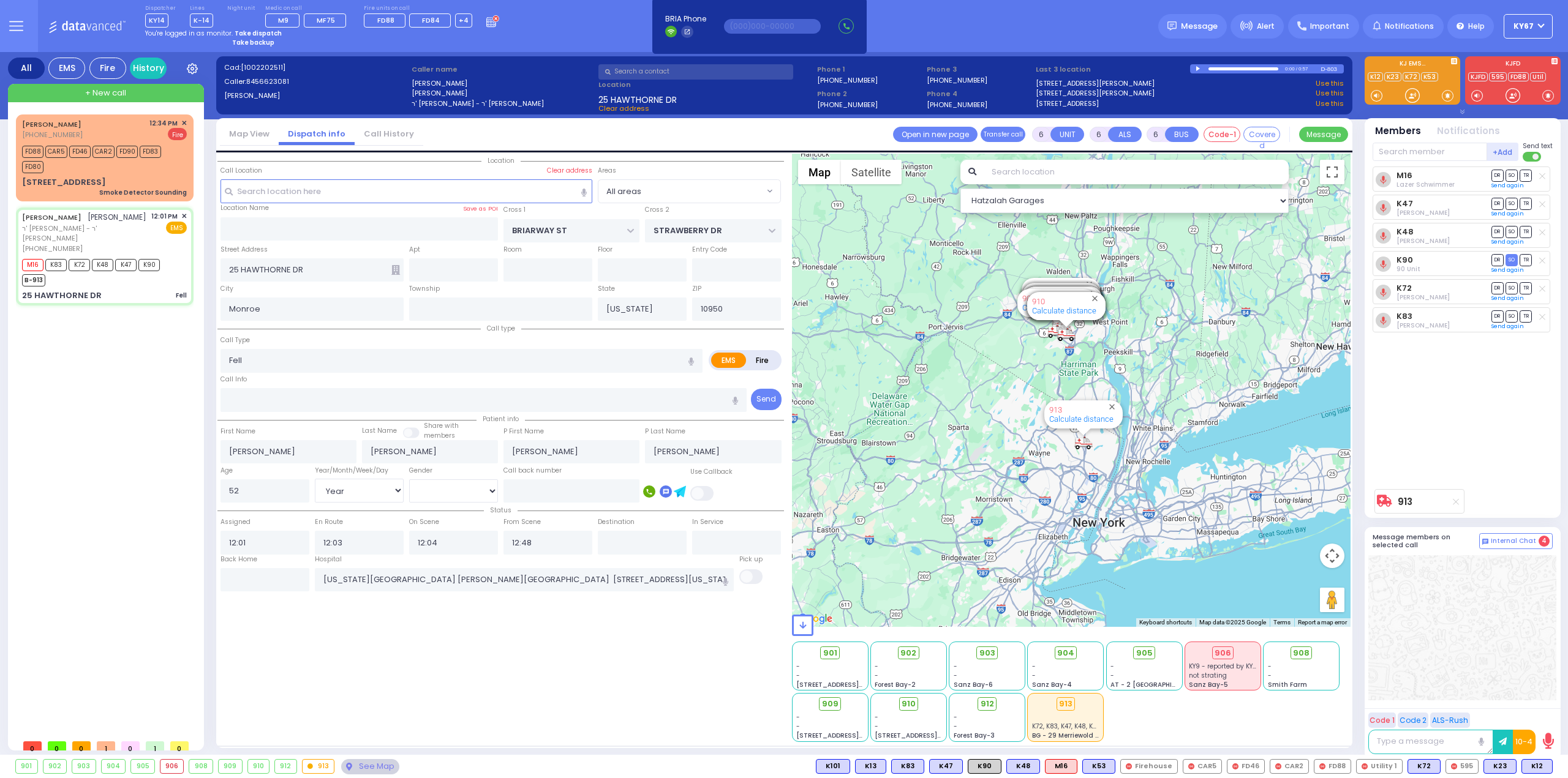
select select
radio input "true"
select select "Year"
select select "[DEMOGRAPHIC_DATA]"
select select "Hatzalah Garages"
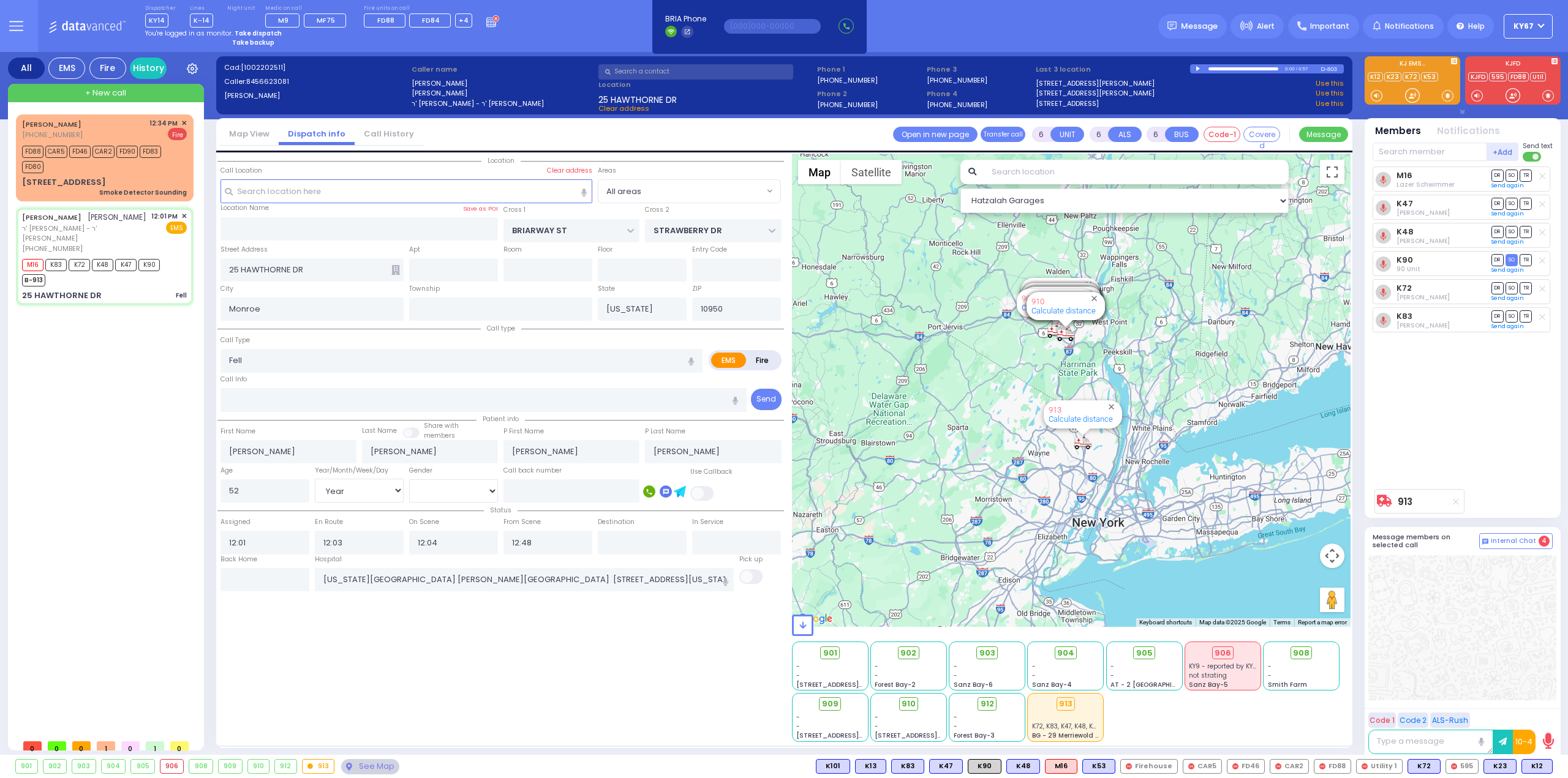
select select
radio input "true"
select select "Year"
select select "[DEMOGRAPHIC_DATA]"
select select "Hatzalah Garages"
